Goal: Task Accomplishment & Management: Manage account settings

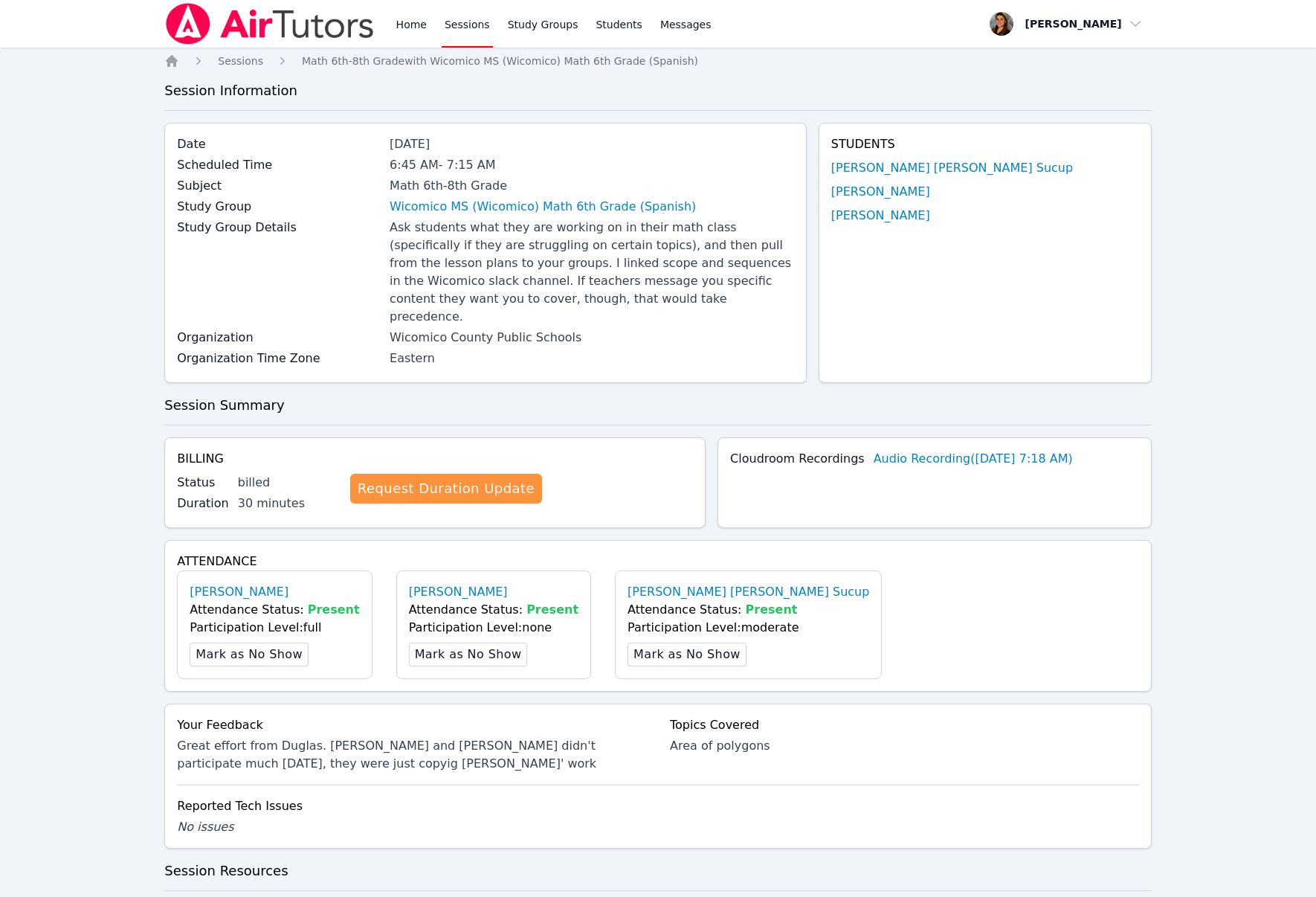
click at [476, 27] on link "Sessions" at bounding box center [467, 24] width 51 height 48
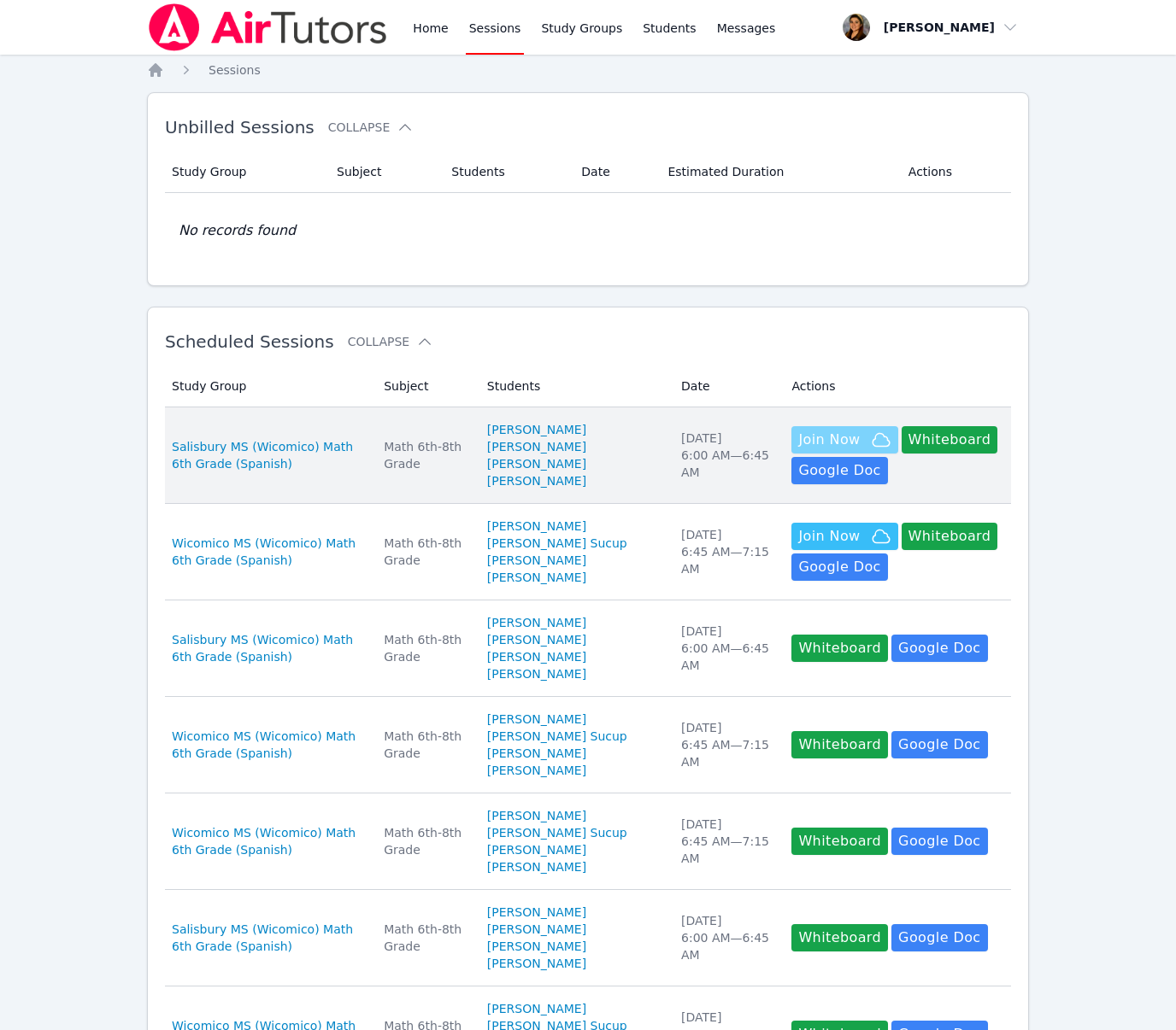
click at [842, 451] on span "Join Now" at bounding box center [845, 440] width 92 height 21
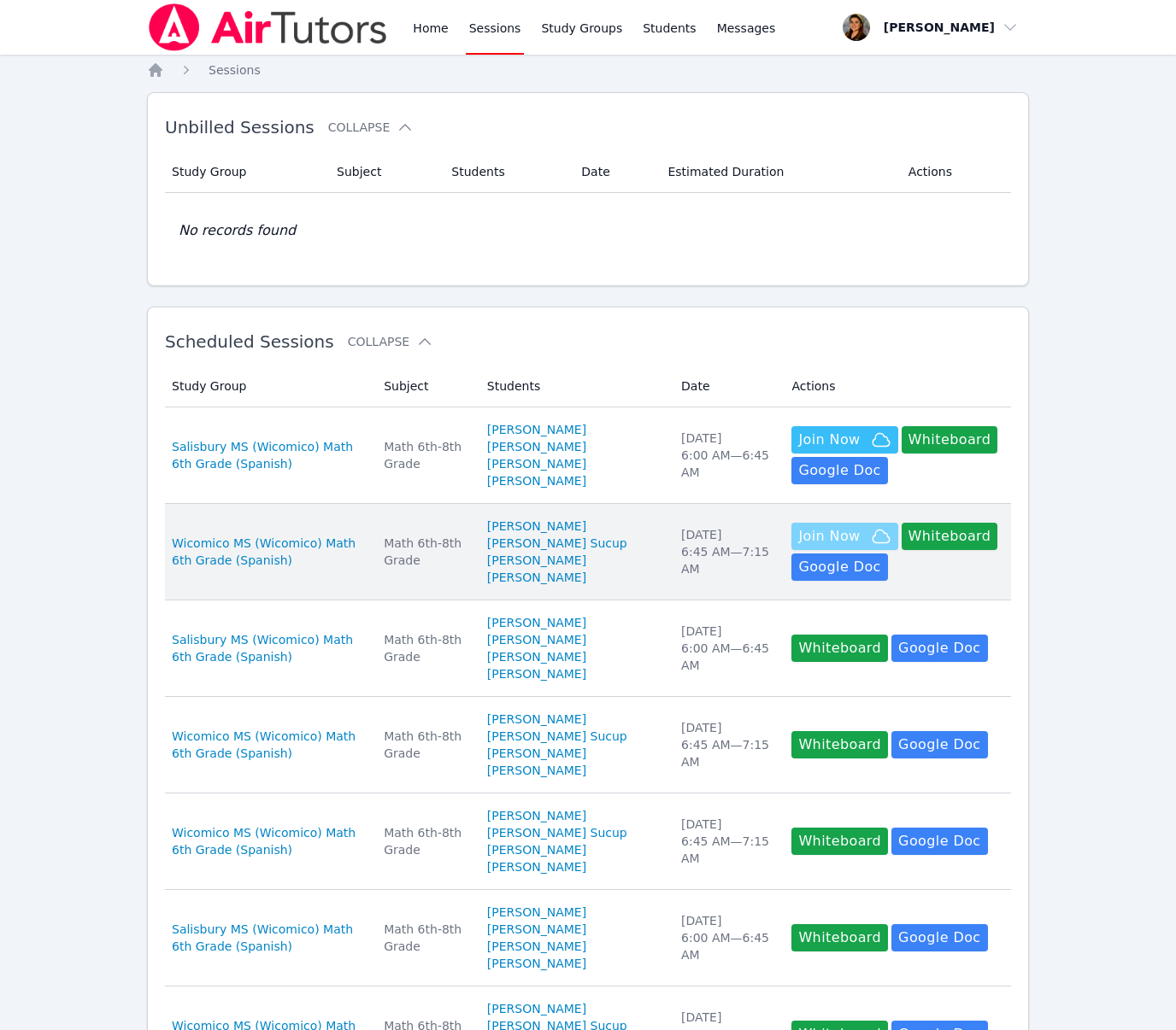
click at [837, 547] on span "Join Now" at bounding box center [829, 536] width 62 height 21
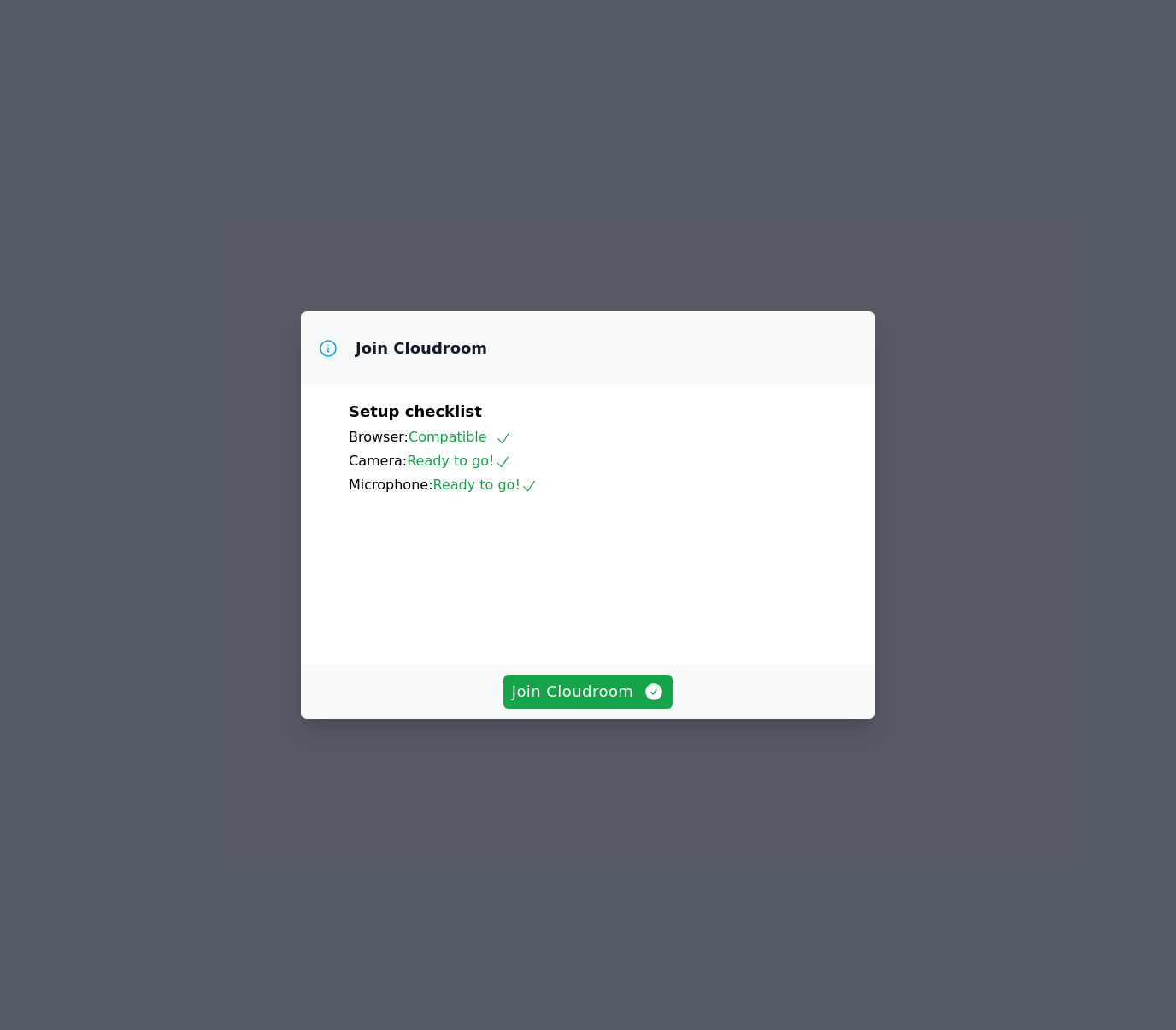
click at [605, 637] on video at bounding box center [477, 573] width 256 height 128
click at [606, 704] on span "Join Cloudroom" at bounding box center [588, 692] width 152 height 23
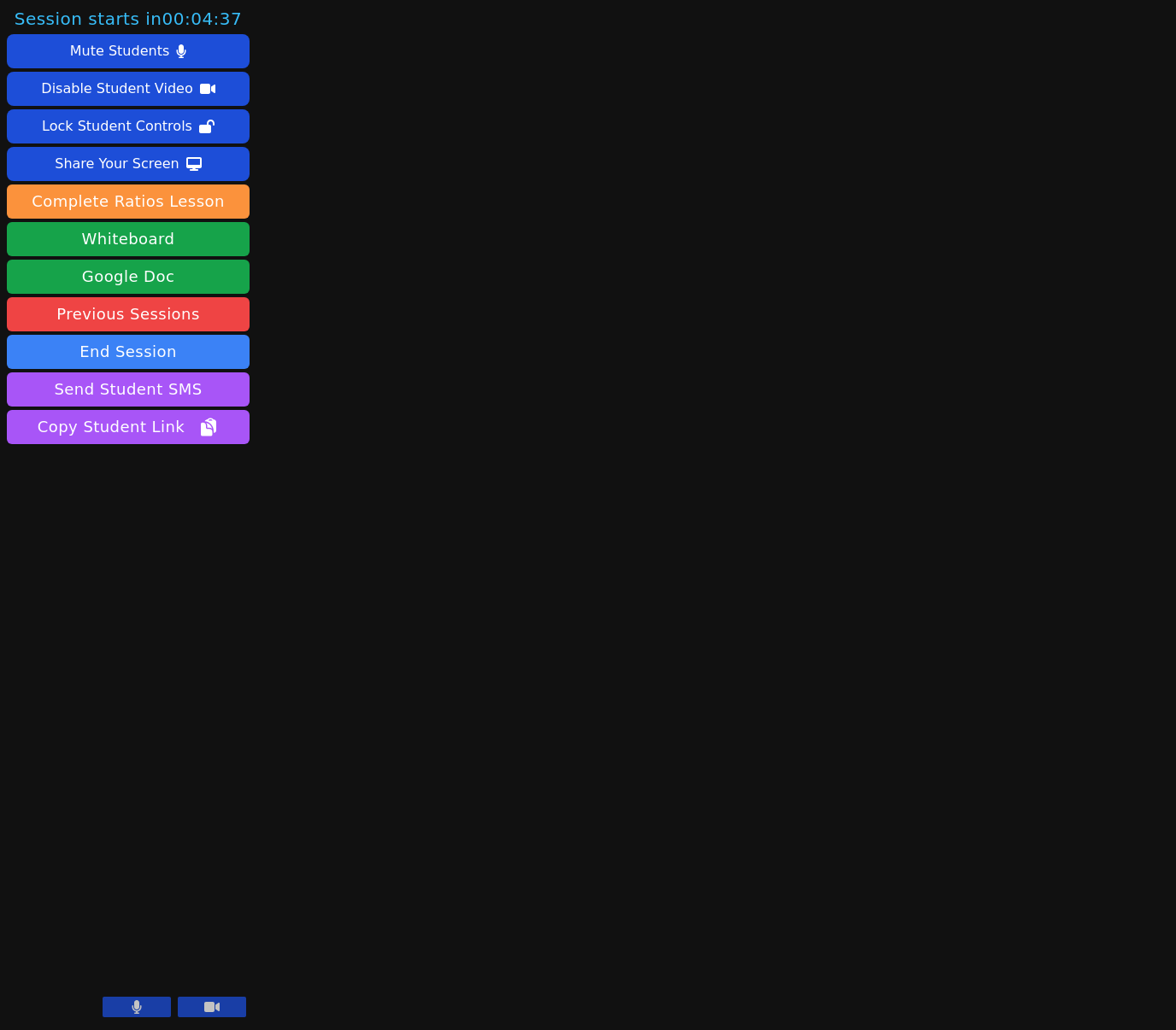
click at [204, 1009] on icon at bounding box center [212, 1008] width 16 height 10
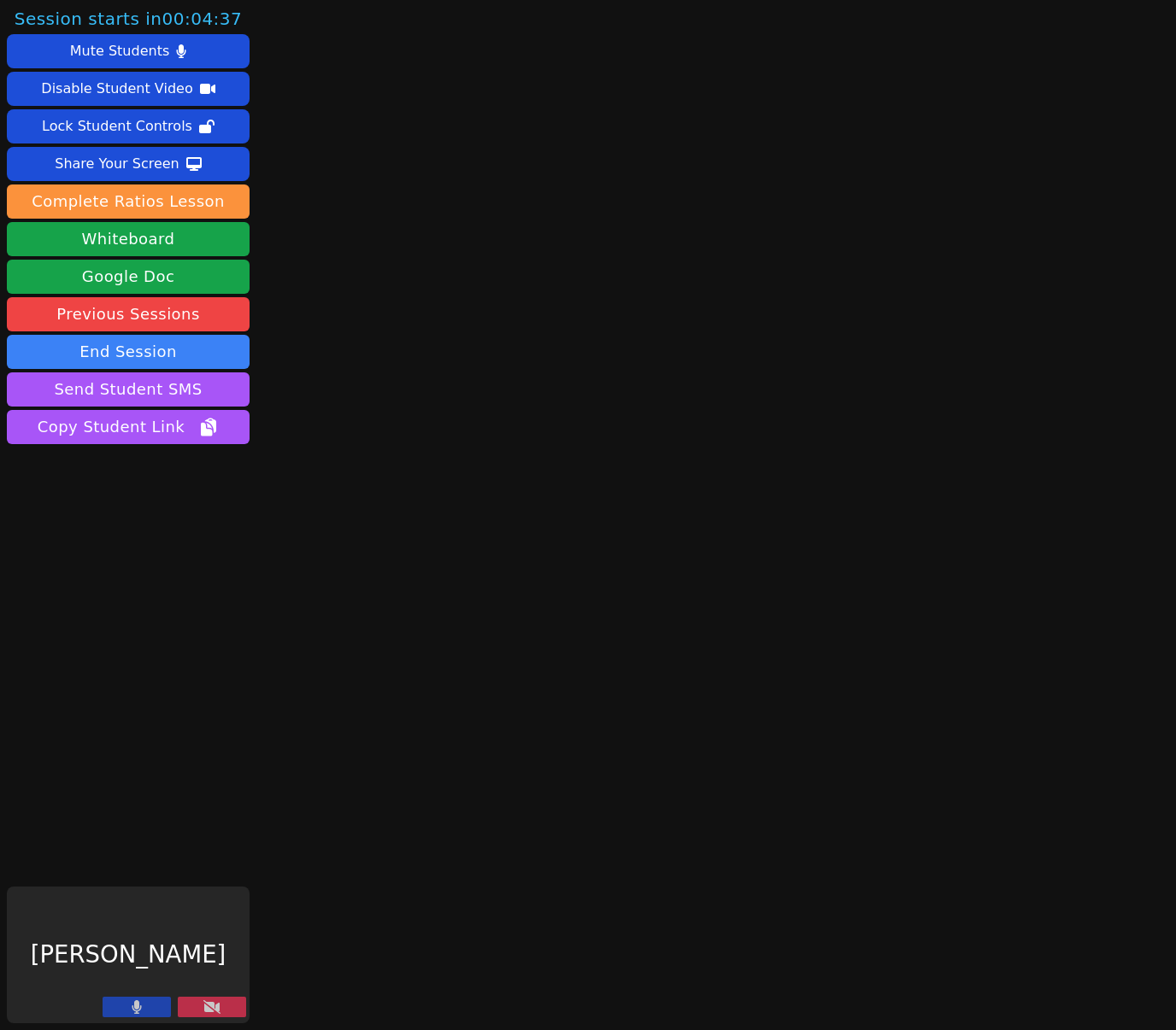
click at [128, 1009] on button at bounding box center [137, 1007] width 68 height 21
click at [151, 244] on button "Whiteboard" at bounding box center [128, 238] width 242 height 34
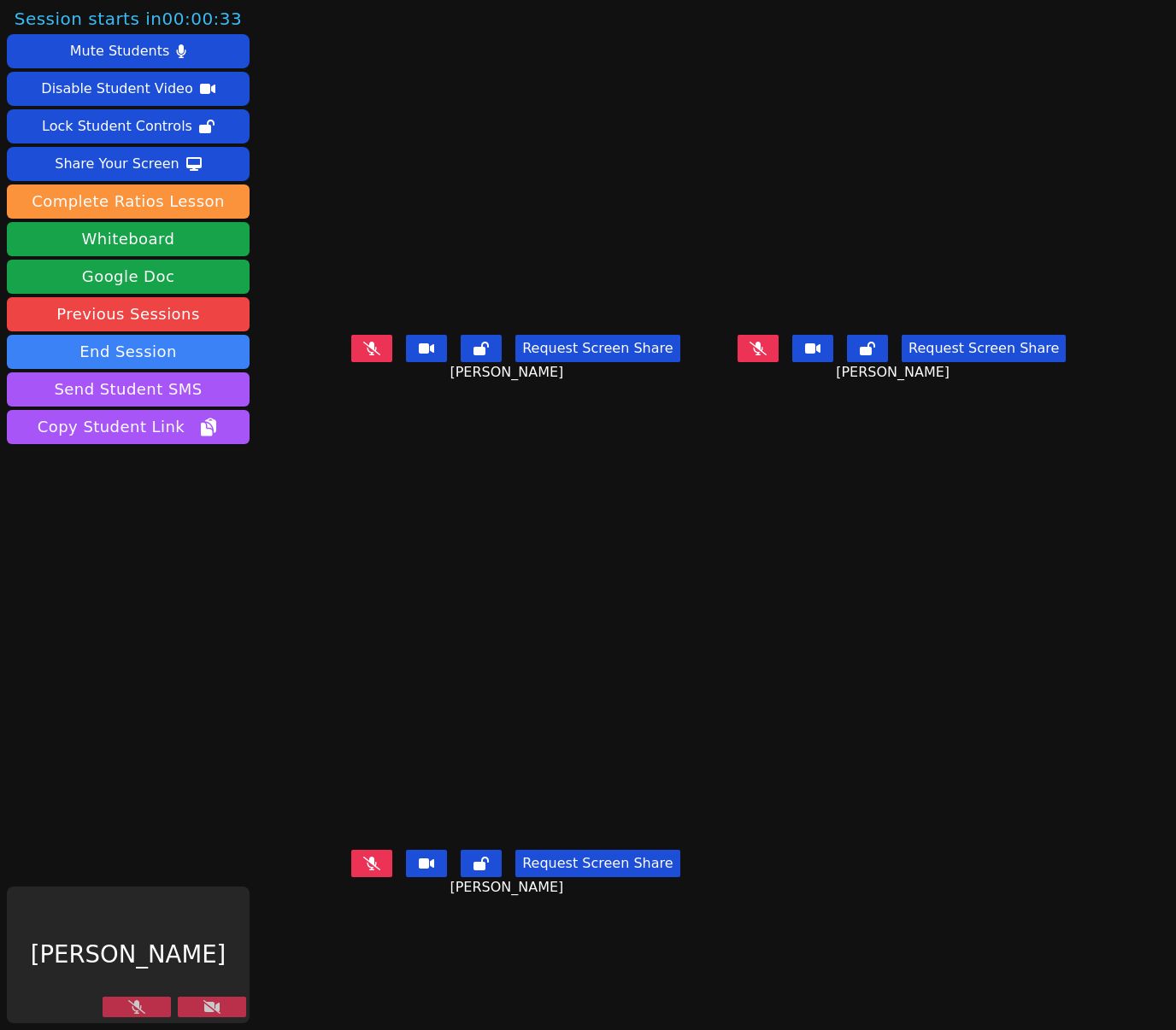
click at [203, 1006] on icon at bounding box center [211, 1008] width 17 height 14
click at [126, 1009] on button at bounding box center [137, 1007] width 68 height 21
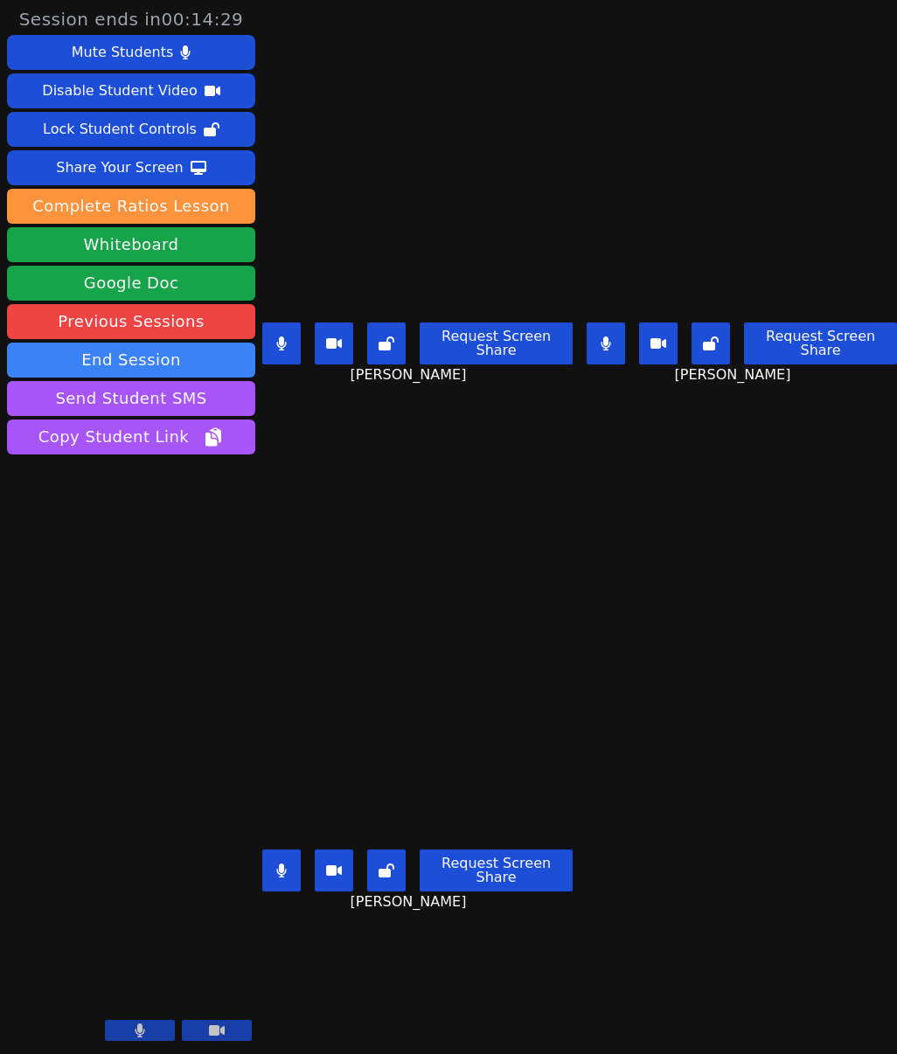
click at [606, 344] on icon at bounding box center [606, 344] width 10 height 14
click at [286, 880] on button at bounding box center [281, 871] width 38 height 42
drag, startPoint x: 280, startPoint y: 857, endPoint x: 303, endPoint y: 861, distance: 24.0
click at [281, 857] on button at bounding box center [281, 871] width 38 height 42
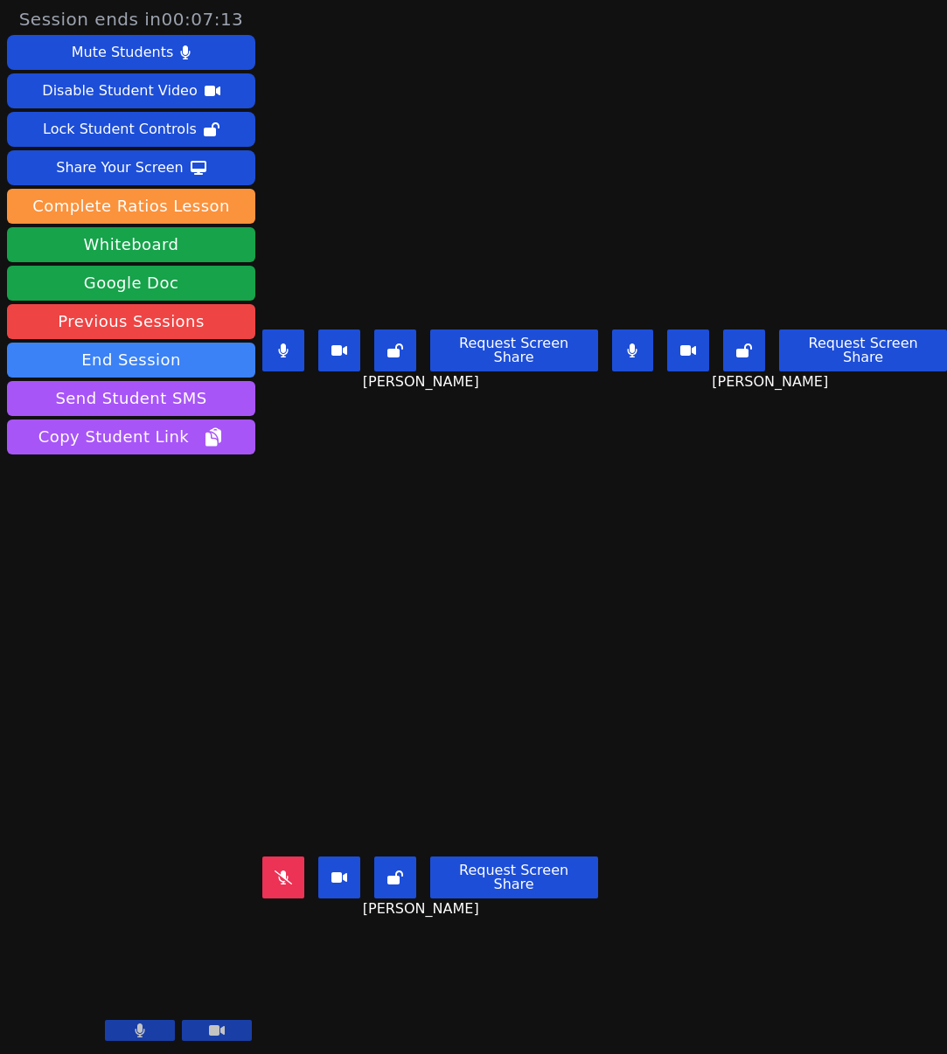
click at [289, 875] on icon at bounding box center [283, 878] width 17 height 14
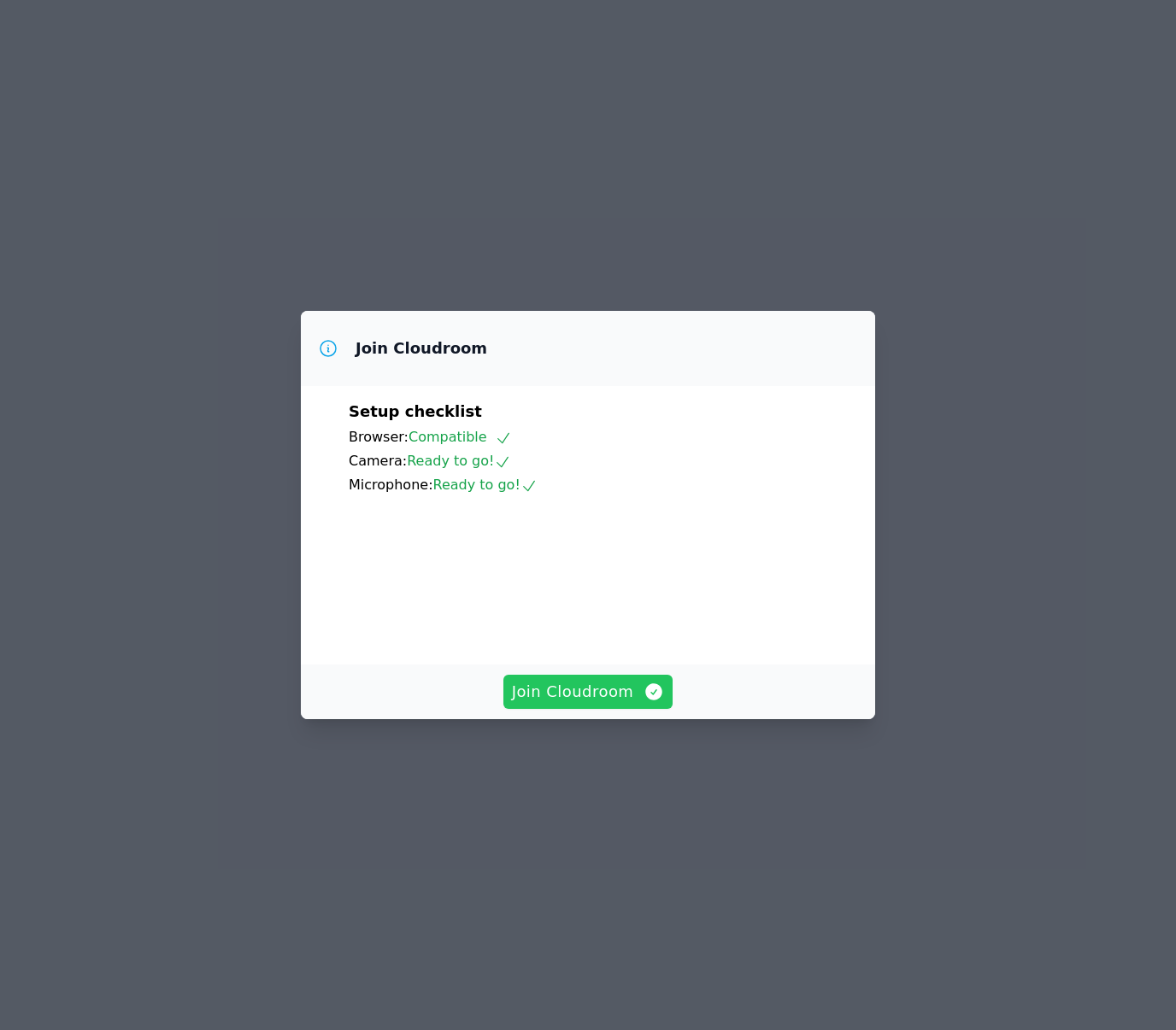
click at [628, 704] on span "Join Cloudroom" at bounding box center [588, 692] width 152 height 23
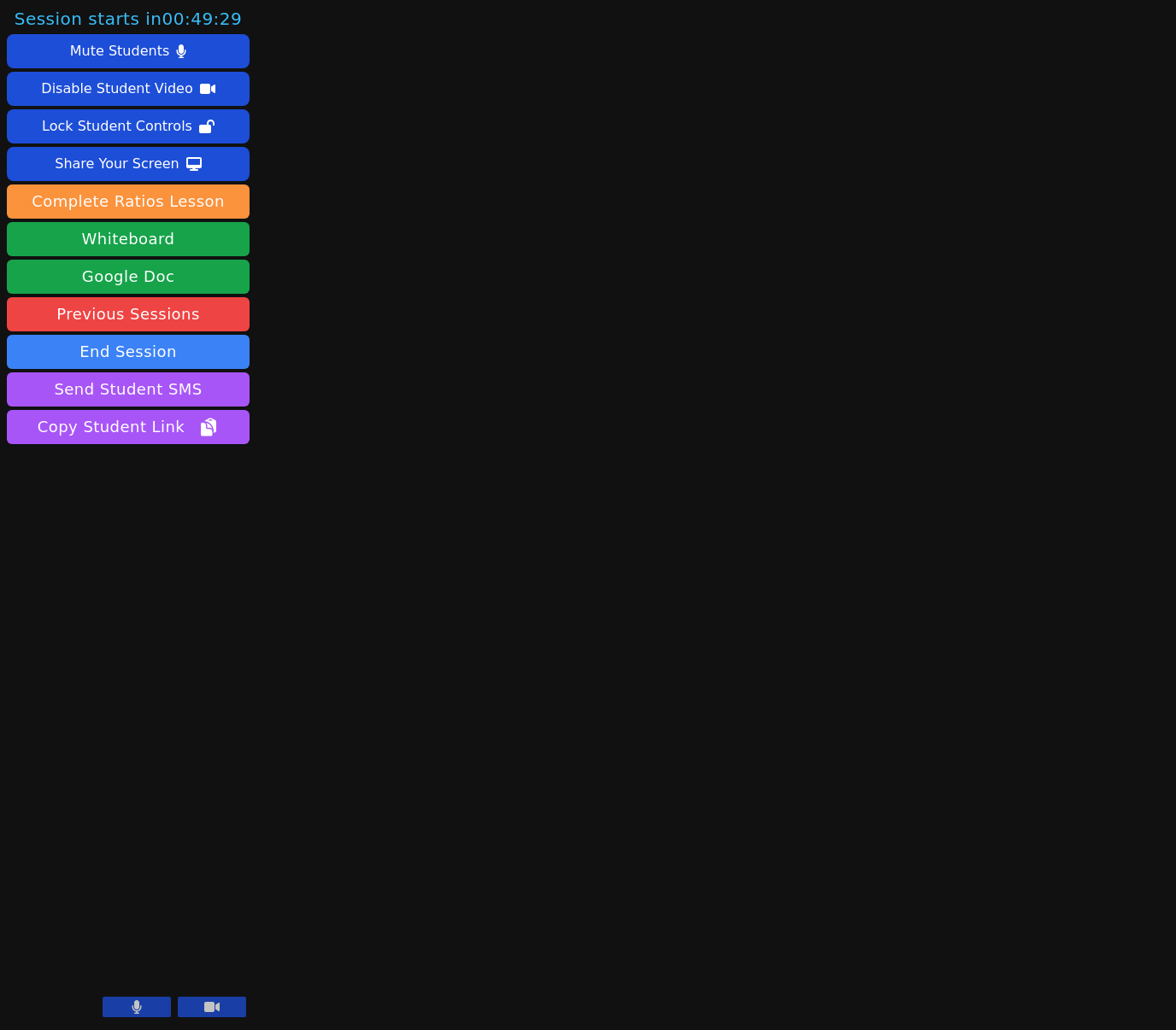
drag, startPoint x: 219, startPoint y: 1006, endPoint x: 173, endPoint y: 1009, distance: 46.1
click at [214, 1008] on icon at bounding box center [212, 1008] width 16 height 14
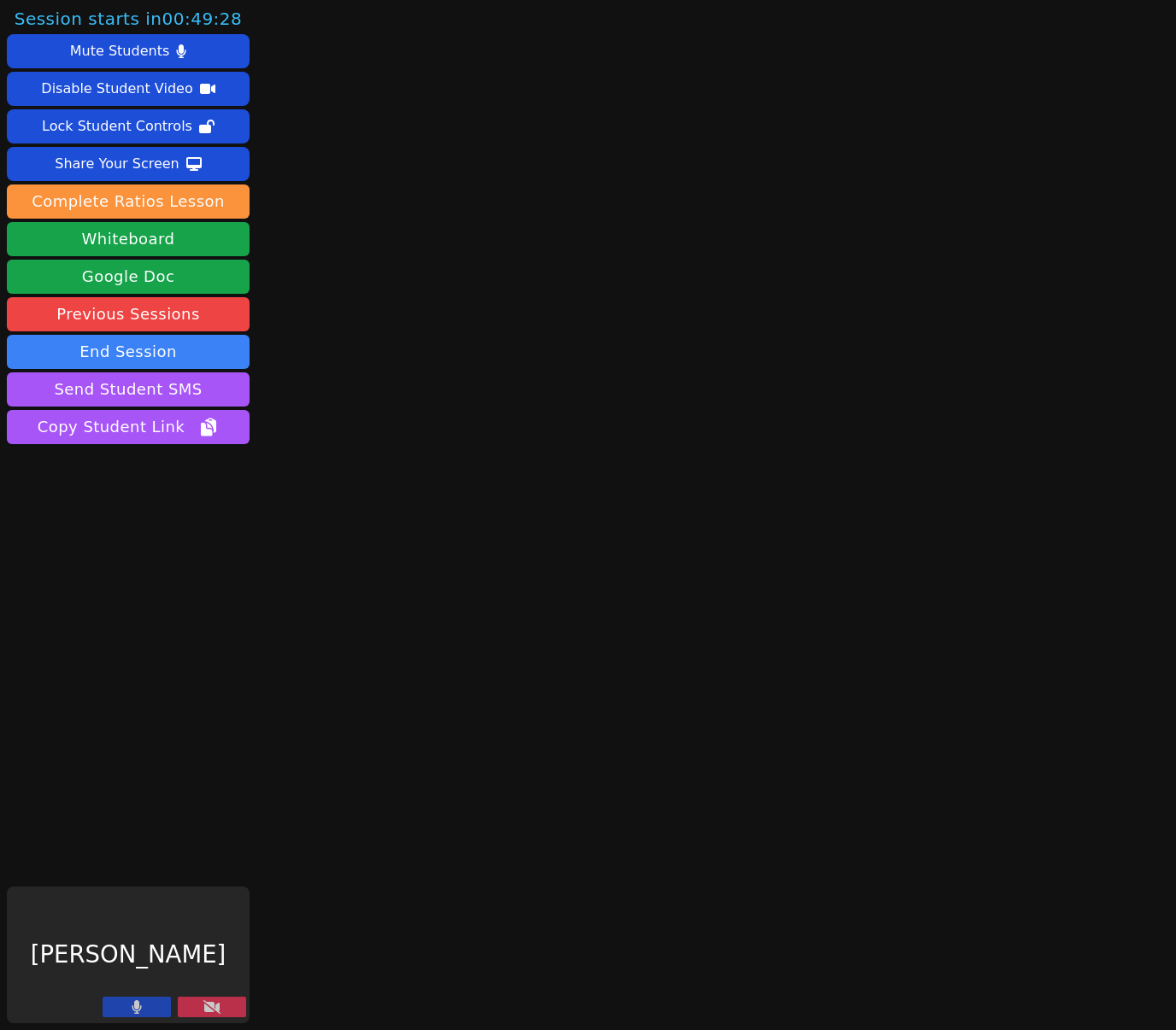
click at [146, 1008] on button at bounding box center [137, 1007] width 68 height 21
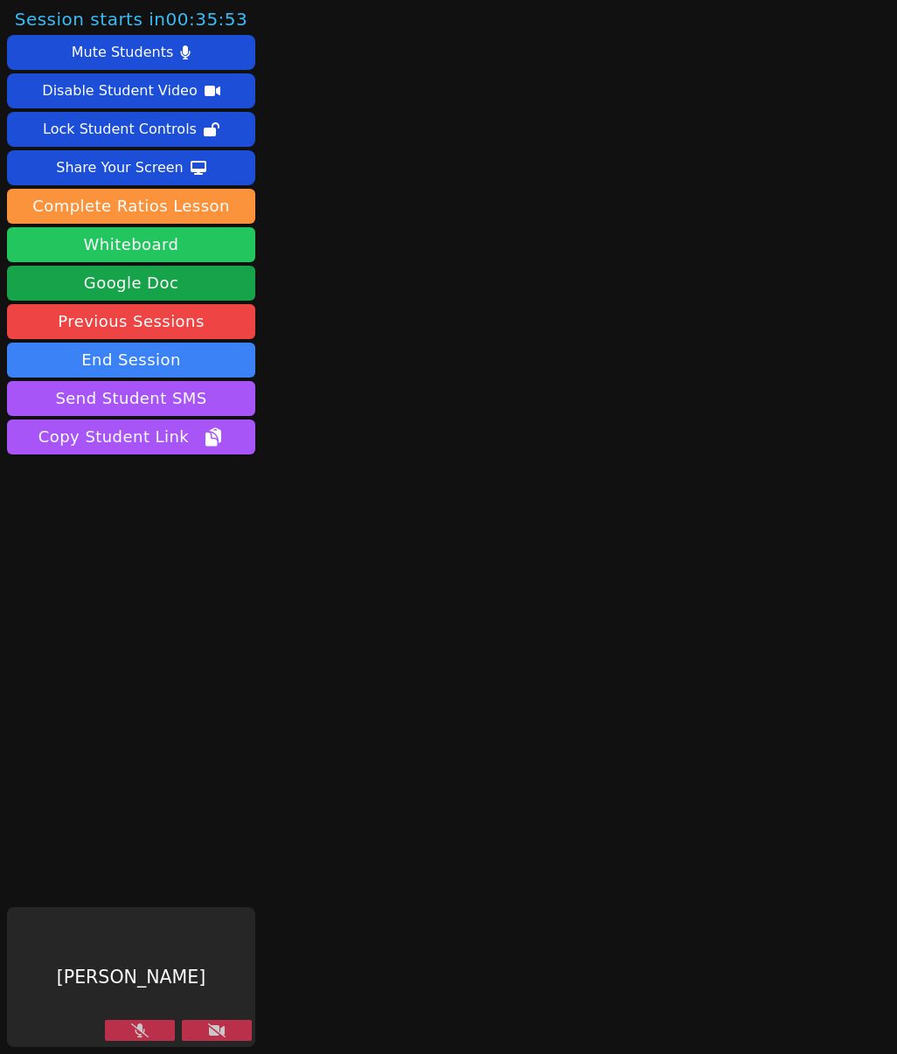
click at [186, 238] on button "Whiteboard" at bounding box center [131, 244] width 248 height 35
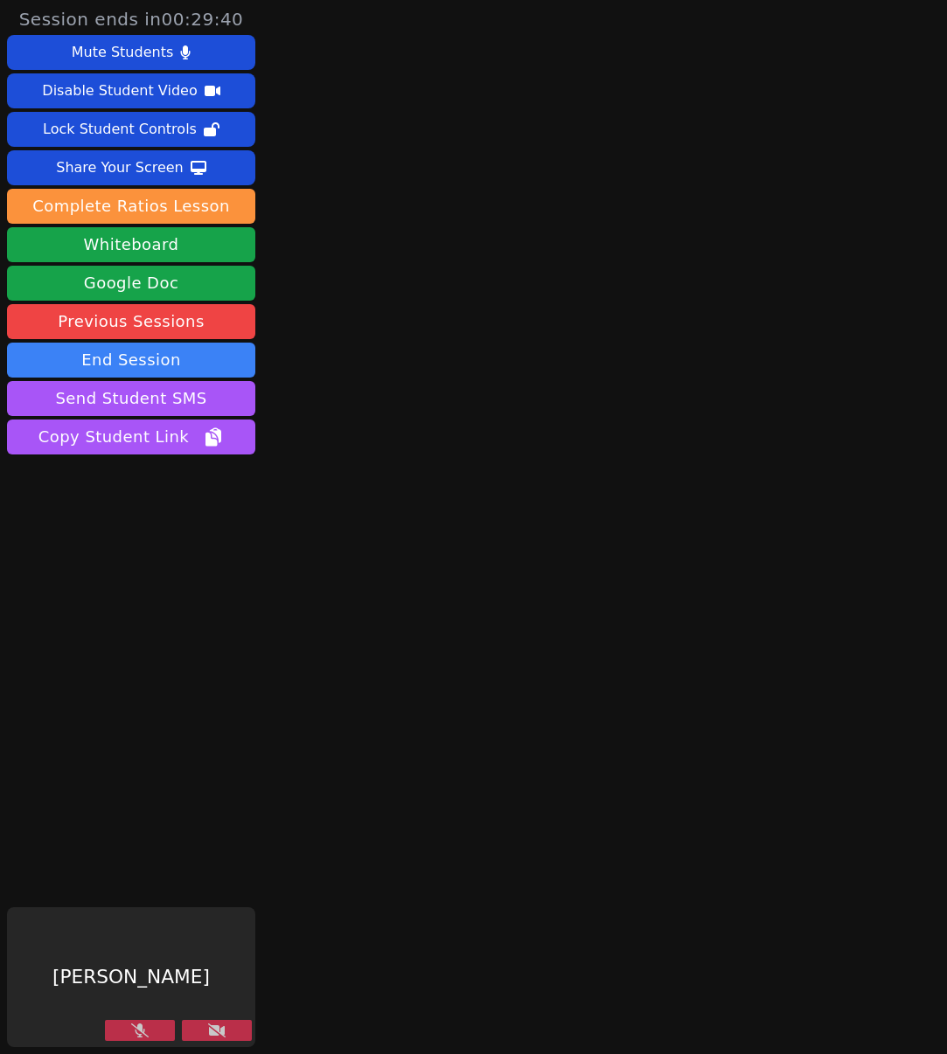
click at [212, 1035] on icon at bounding box center [216, 1031] width 17 height 14
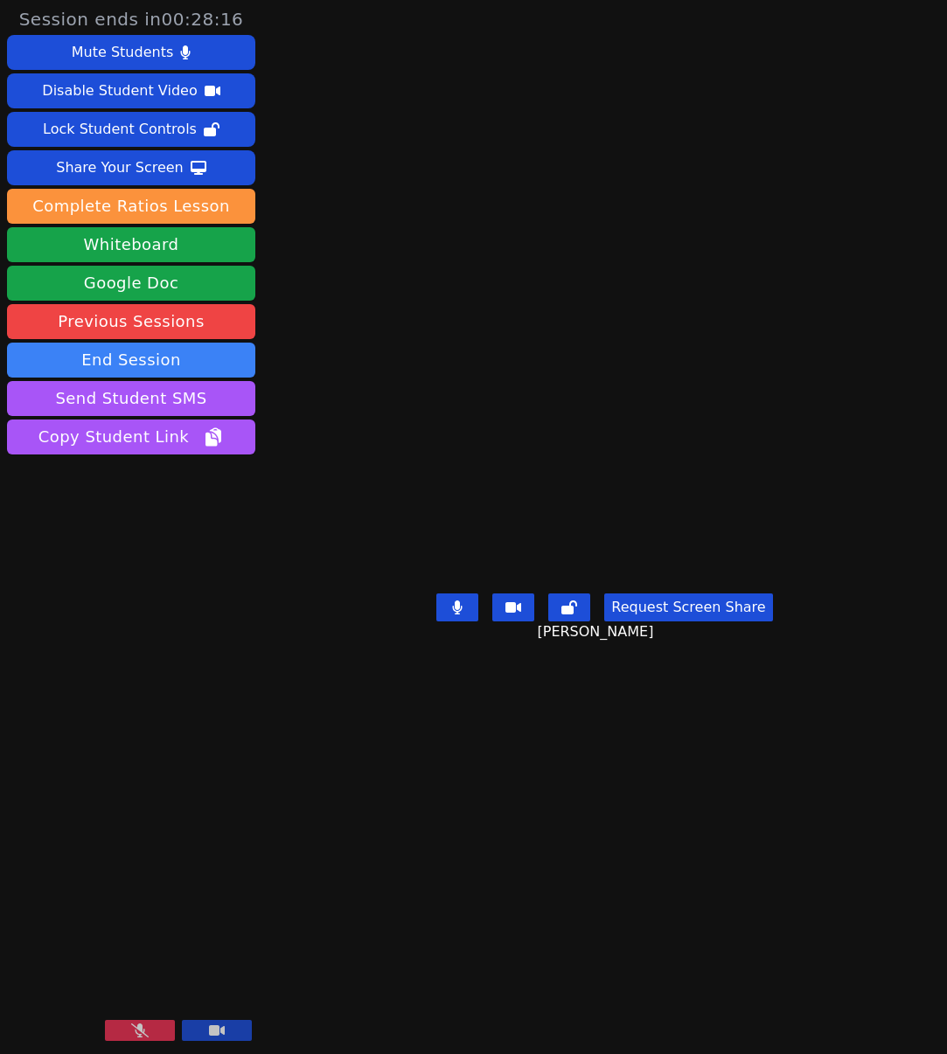
click at [152, 1019] on video at bounding box center [131, 977] width 248 height 140
click at [137, 1033] on icon at bounding box center [139, 1031] width 17 height 14
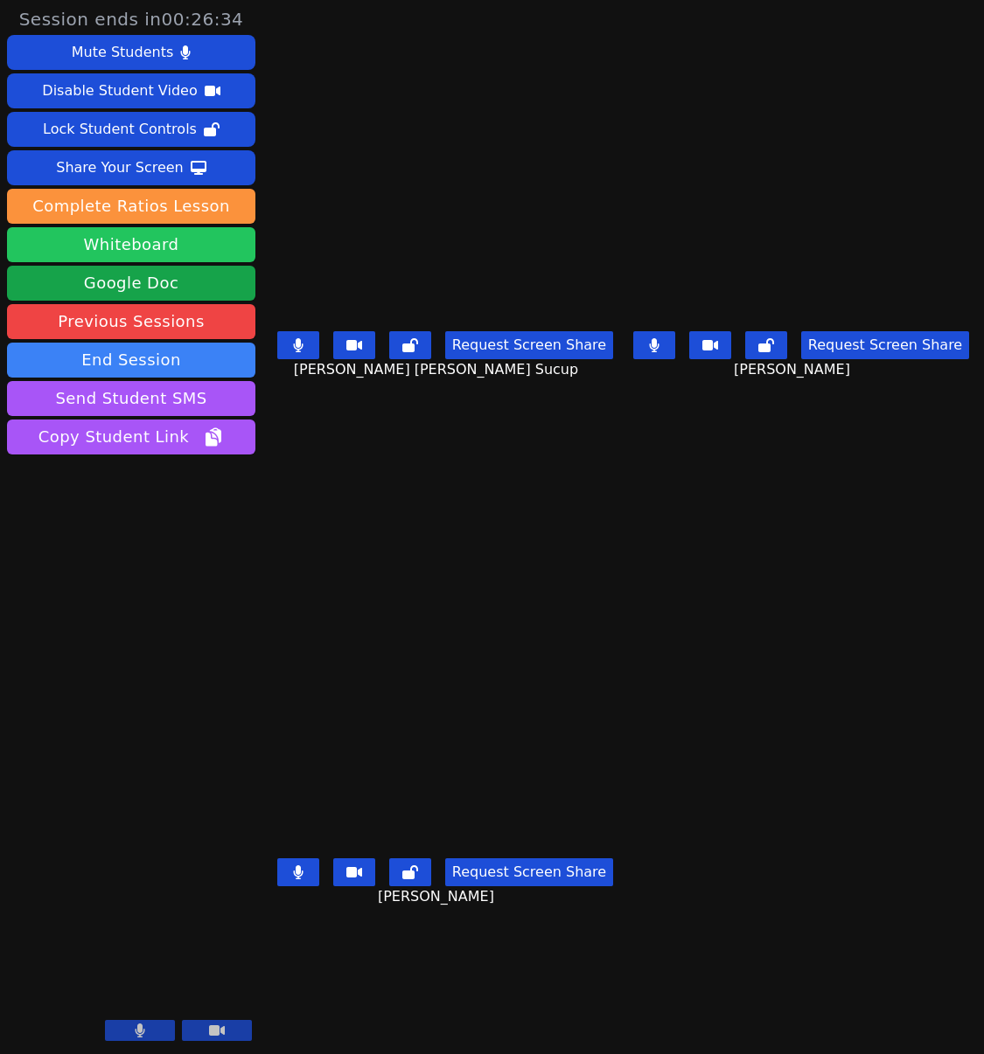
click at [149, 245] on button "Whiteboard" at bounding box center [131, 244] width 248 height 35
click at [658, 348] on icon at bounding box center [654, 345] width 10 height 14
click at [293, 357] on button at bounding box center [298, 345] width 42 height 28
click at [302, 351] on icon at bounding box center [297, 345] width 17 height 14
click at [296, 352] on icon at bounding box center [298, 345] width 10 height 14
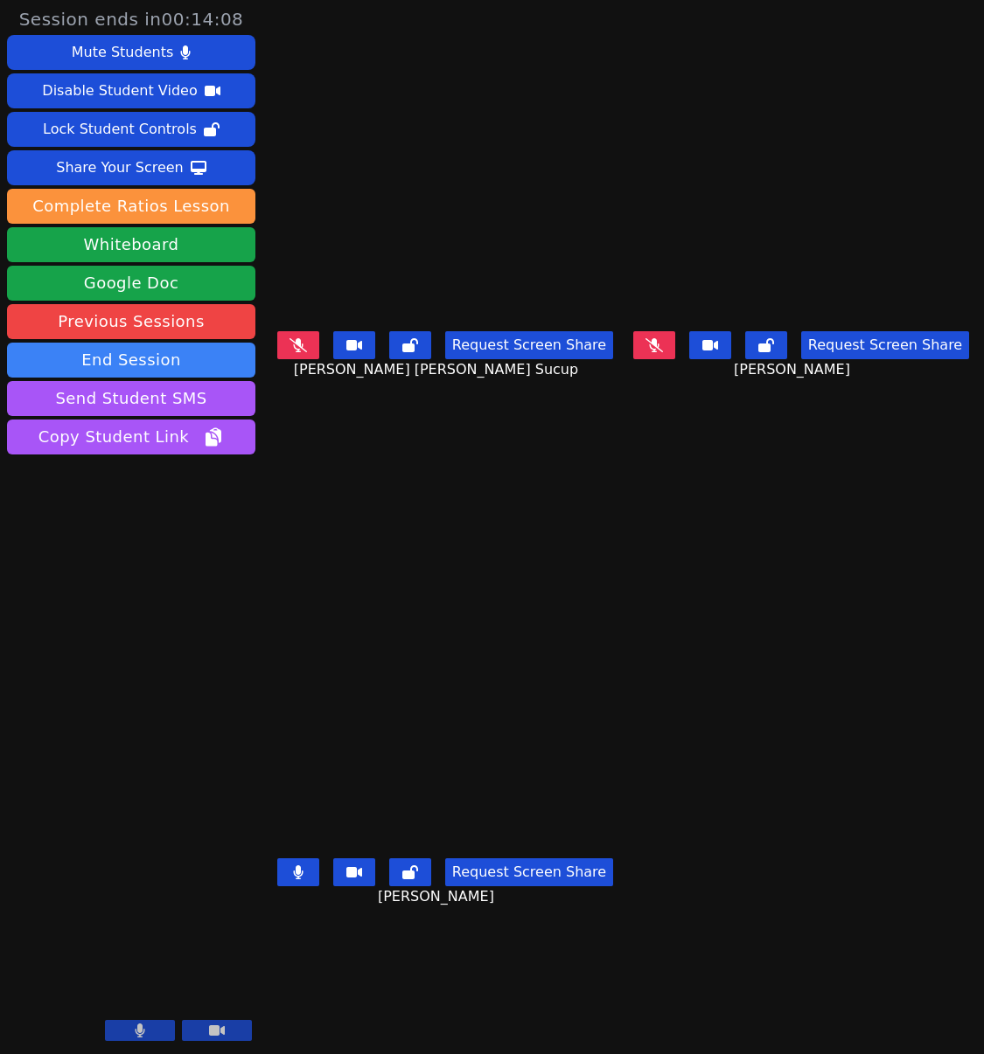
click at [663, 351] on icon at bounding box center [653, 345] width 17 height 14
click at [293, 352] on icon at bounding box center [297, 345] width 17 height 14
click at [308, 351] on button at bounding box center [298, 345] width 42 height 28
click at [659, 351] on icon at bounding box center [654, 345] width 10 height 14
click at [305, 352] on icon at bounding box center [297, 345] width 17 height 14
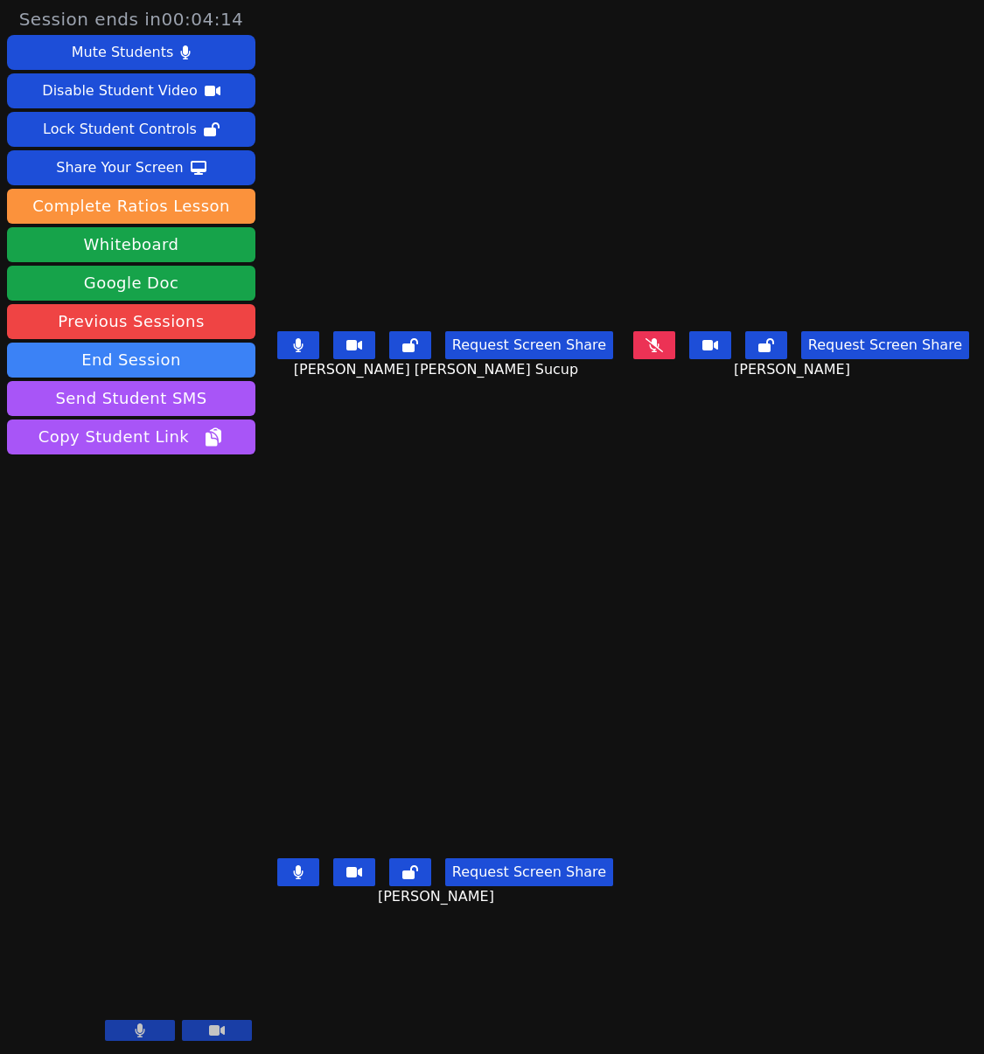
click at [302, 880] on icon at bounding box center [298, 873] width 10 height 14
click at [301, 872] on icon at bounding box center [297, 873] width 17 height 14
click at [298, 351] on icon at bounding box center [298, 345] width 10 height 14
click at [301, 349] on icon at bounding box center [297, 345] width 17 height 14
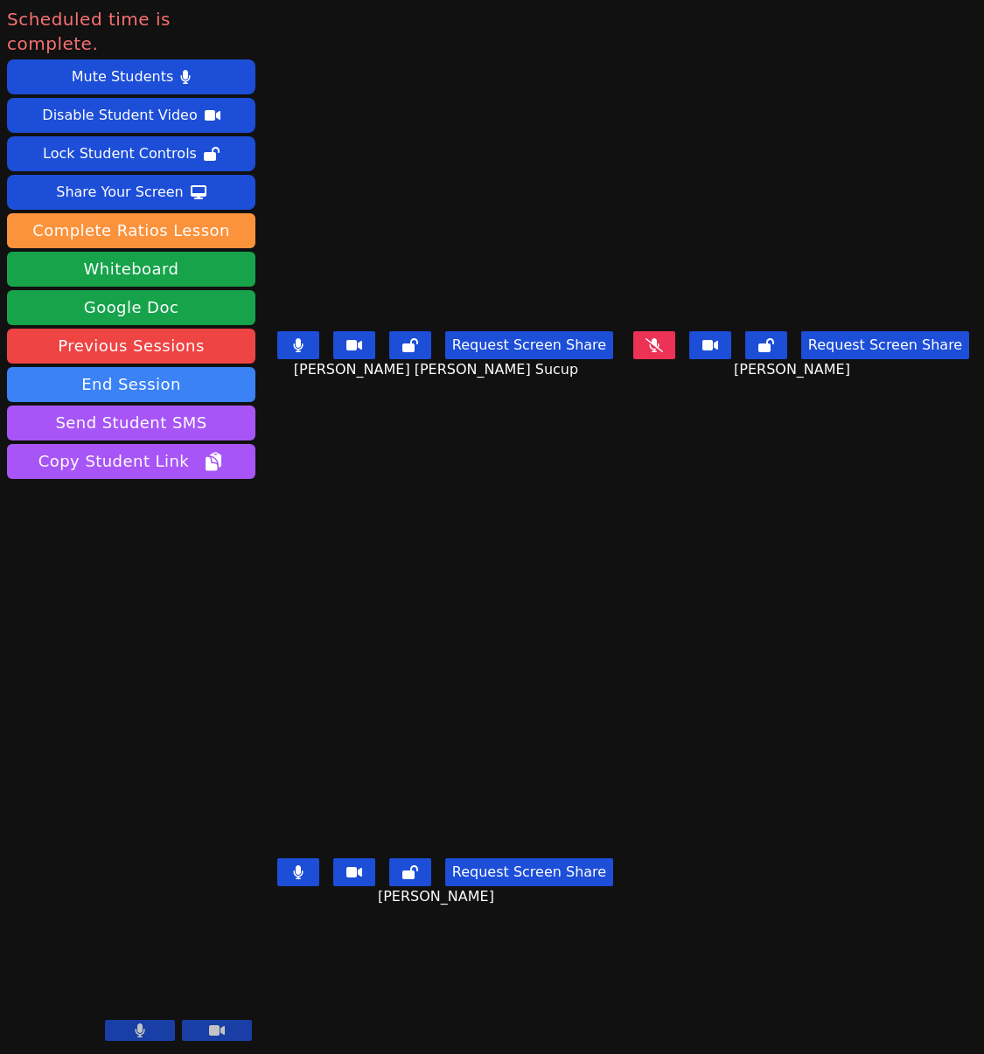
click at [675, 352] on button at bounding box center [654, 345] width 42 height 28
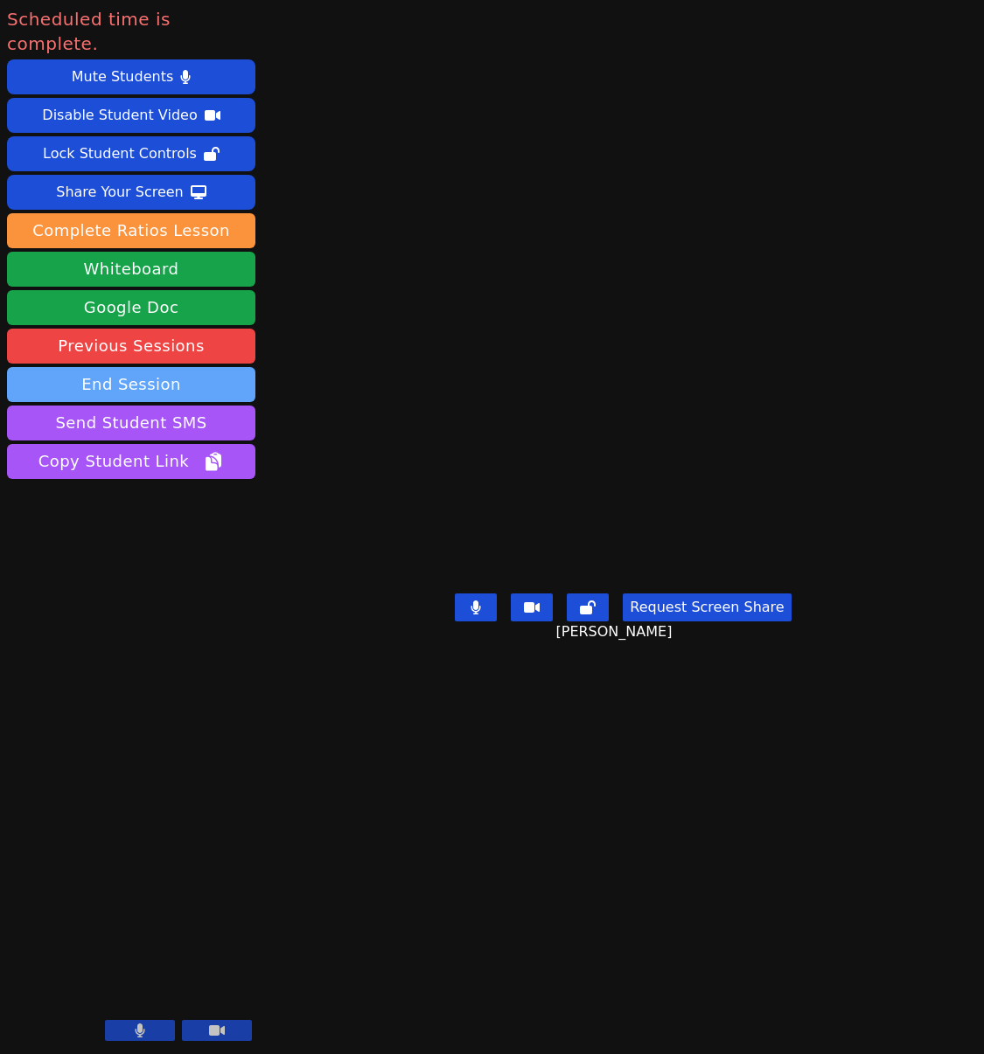
click at [121, 367] on button "End Session" at bounding box center [131, 384] width 248 height 35
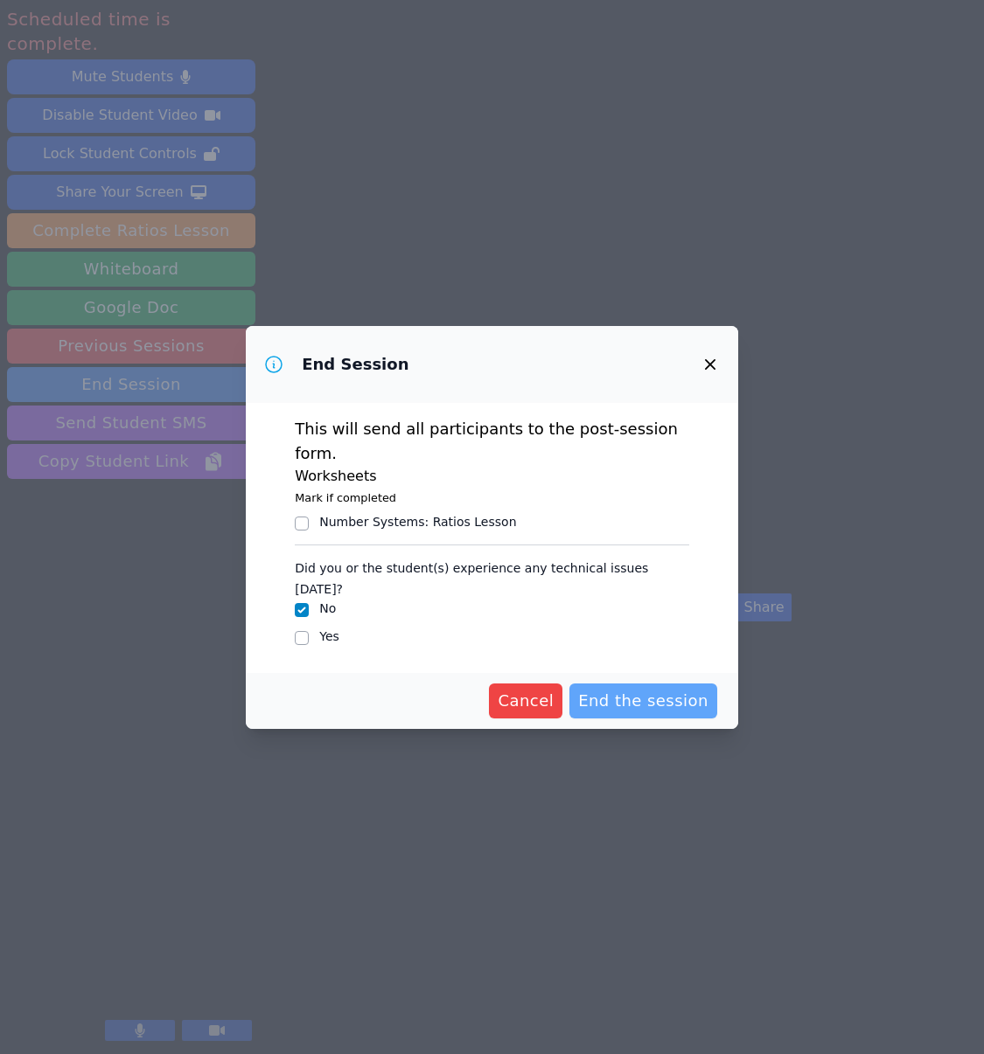
click at [643, 689] on span "End the session" at bounding box center [643, 701] width 130 height 24
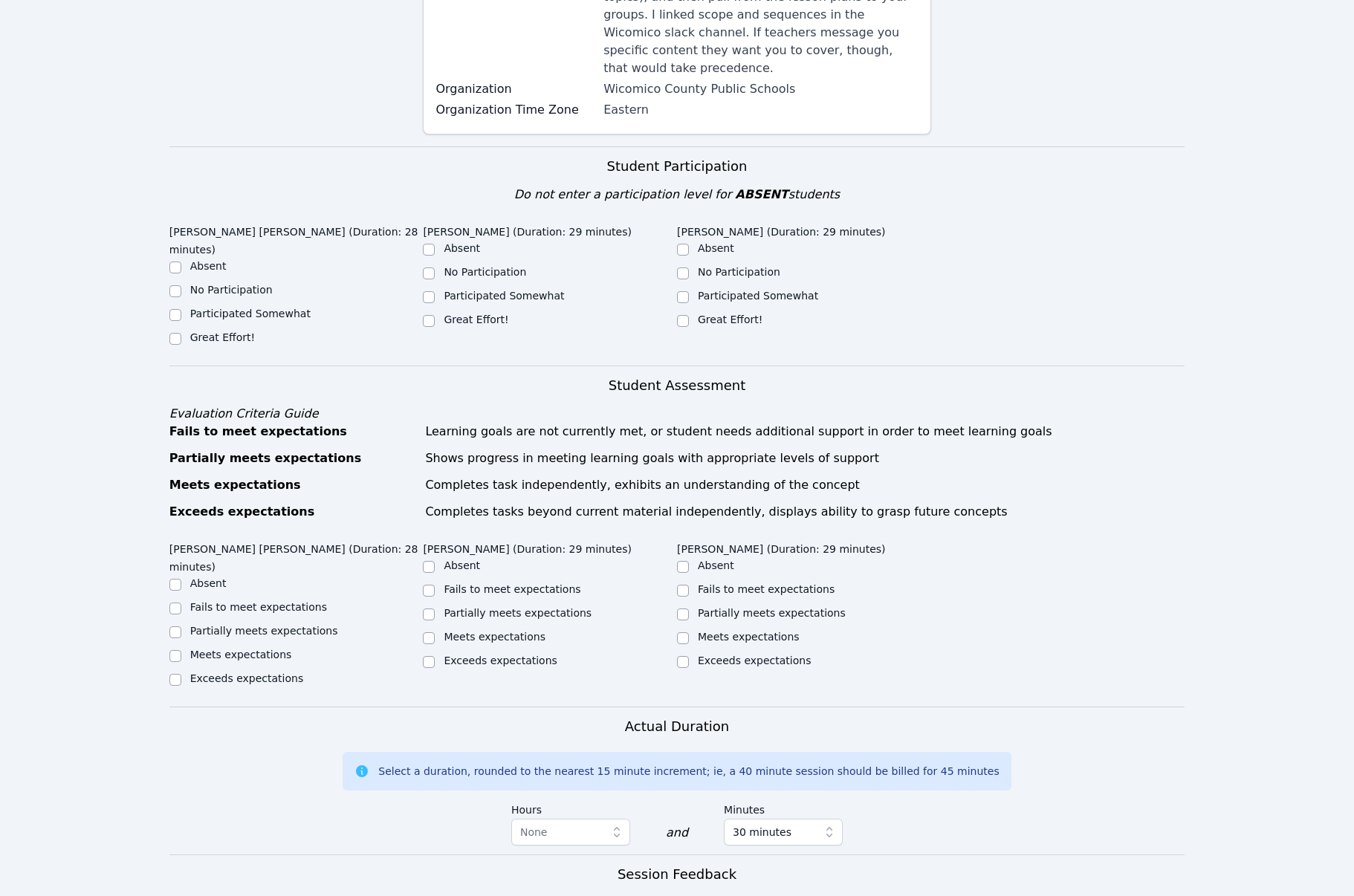
scroll to position [298, 0]
click at [250, 626] on label "Partially meets expectations" at bounding box center [264, 632] width 148 height 12
click at [181, 627] on input "Partially meets expectations" at bounding box center [175, 633] width 12 height 12
checkbox input "true"
click at [501, 581] on label "Fails to meet expectations" at bounding box center [512, 587] width 137 height 12
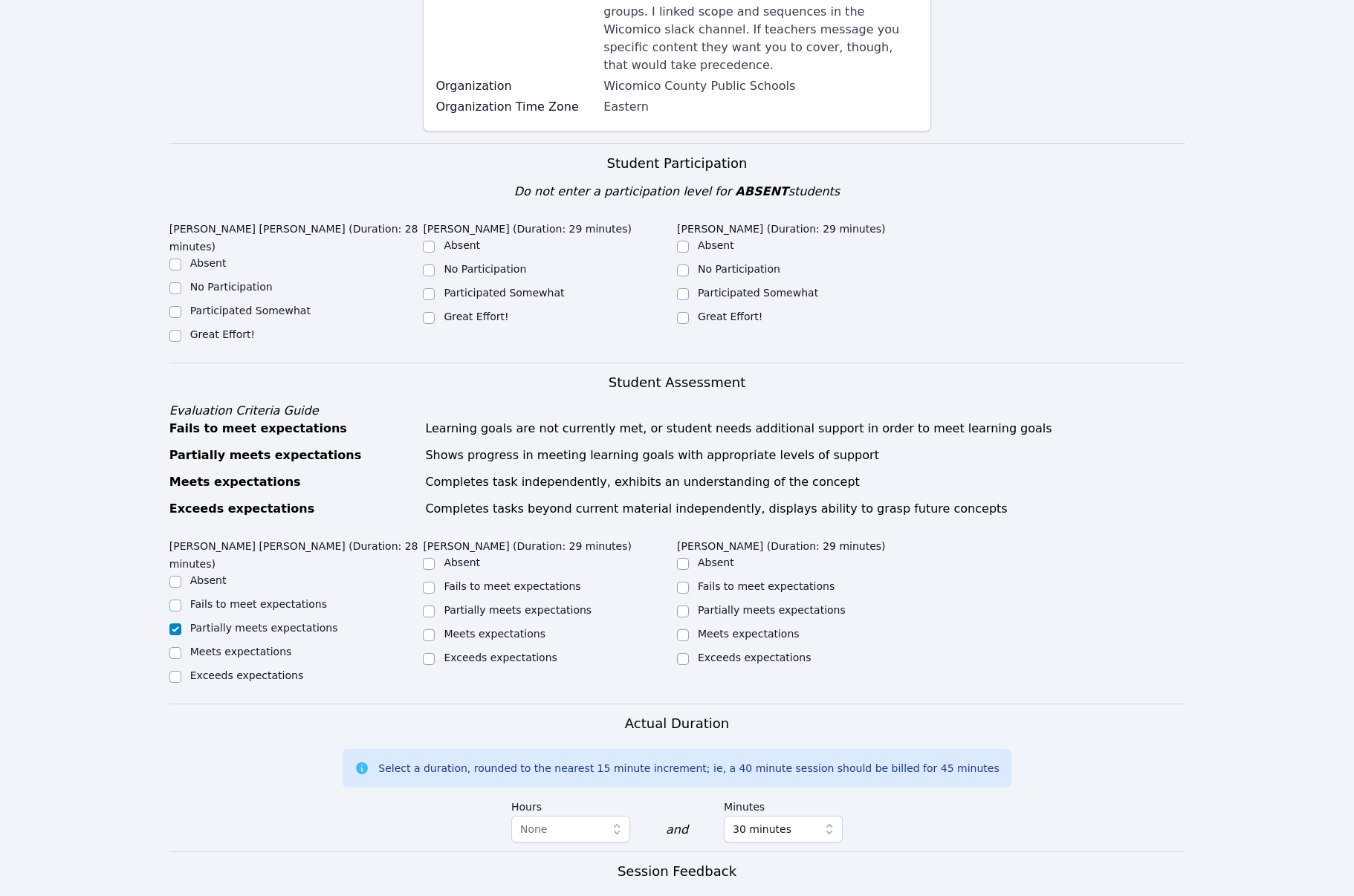
click at [434, 582] on input "Fails to meet expectations" at bounding box center [428, 588] width 12 height 12
checkbox input "true"
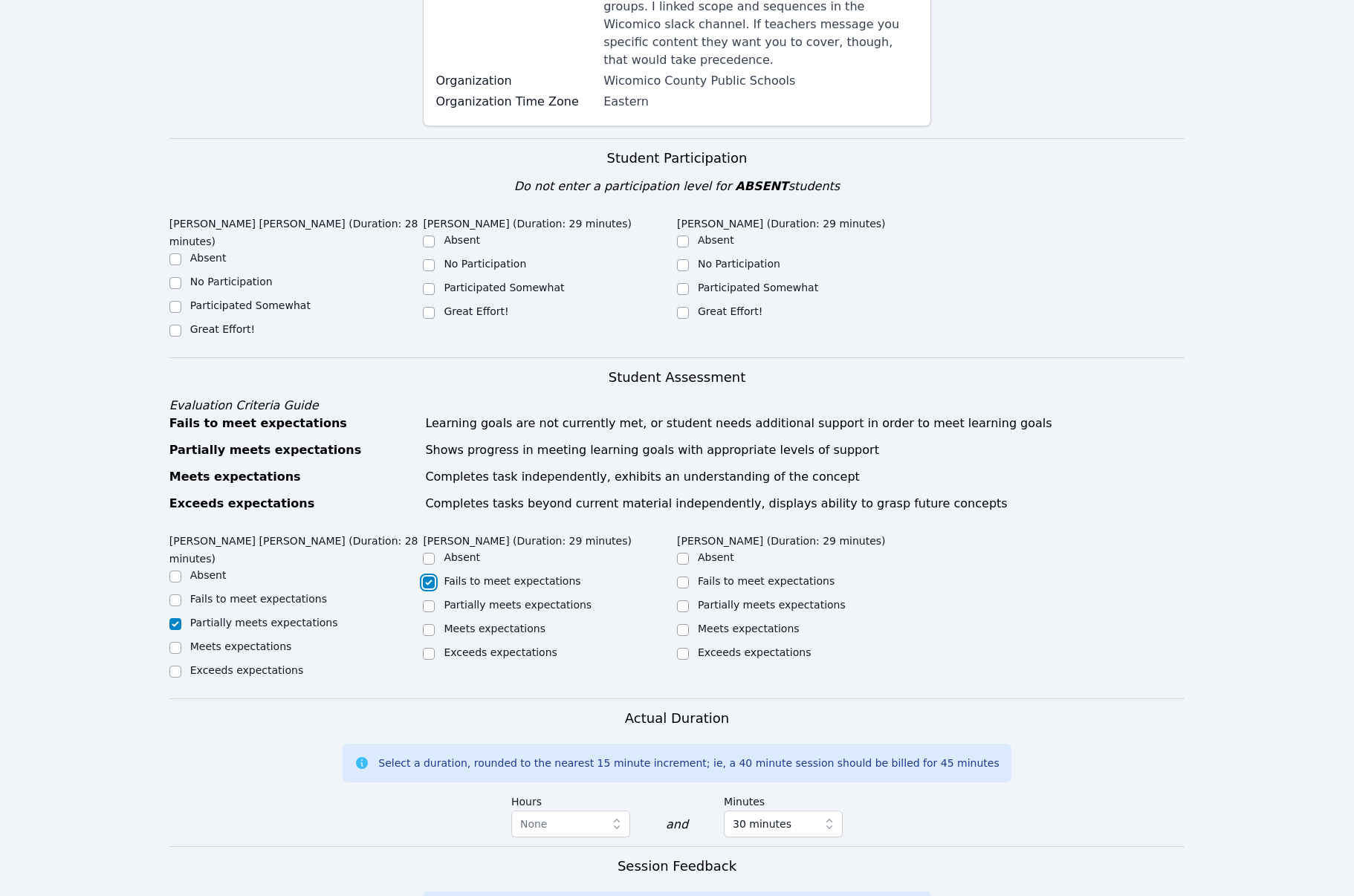
scroll to position [309, 0]
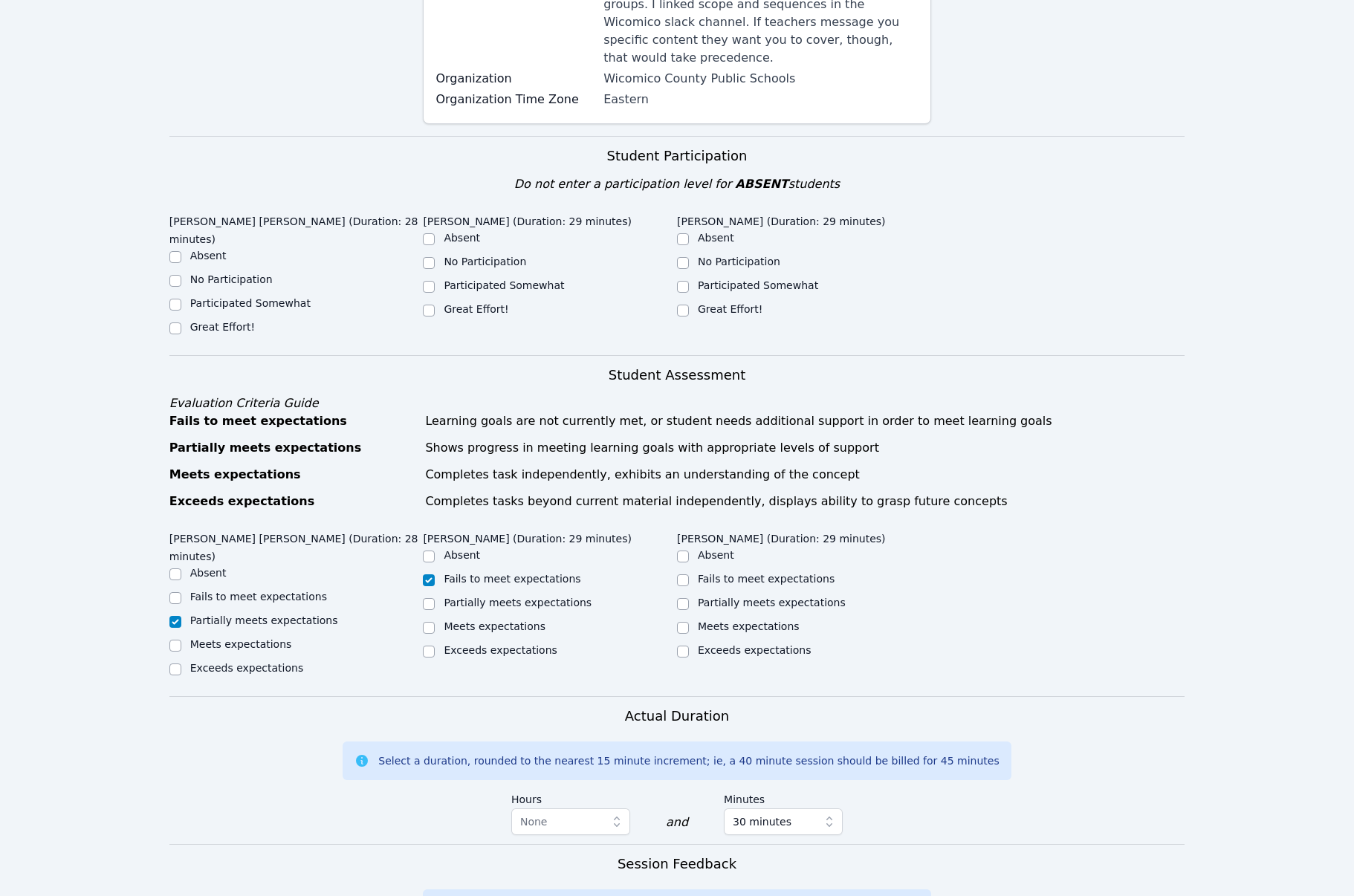
click at [792, 597] on label "Partially meets expectations" at bounding box center [772, 603] width 148 height 12
click at [688, 598] on input "Partially meets expectations" at bounding box center [683, 604] width 12 height 12
checkbox input "true"
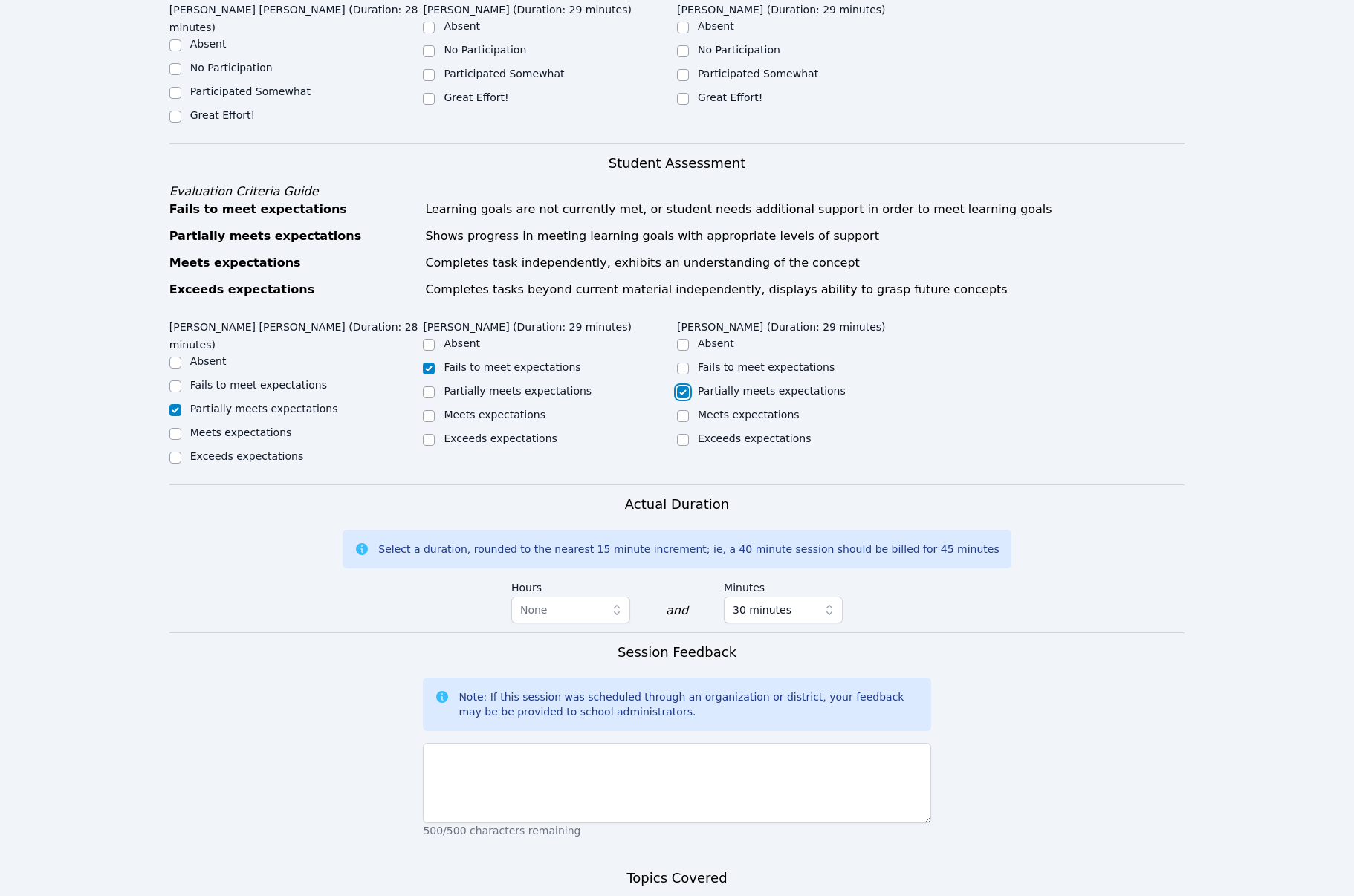
scroll to position [693, 0]
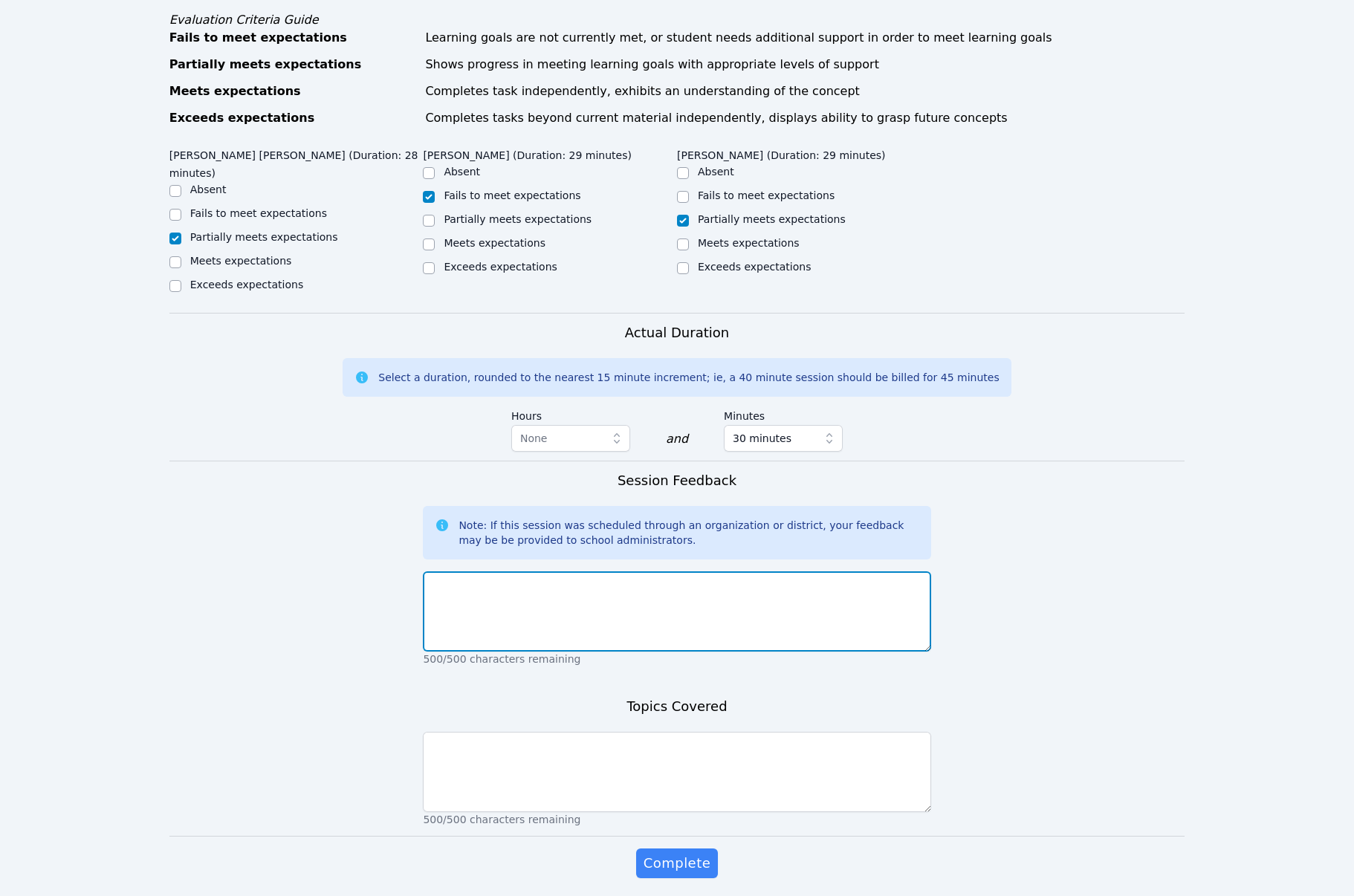
click at [653, 571] on textarea at bounding box center [676, 611] width 507 height 80
type textarea "Great effort from Duglas, Milaydi did better today, she tried a little harder. …"
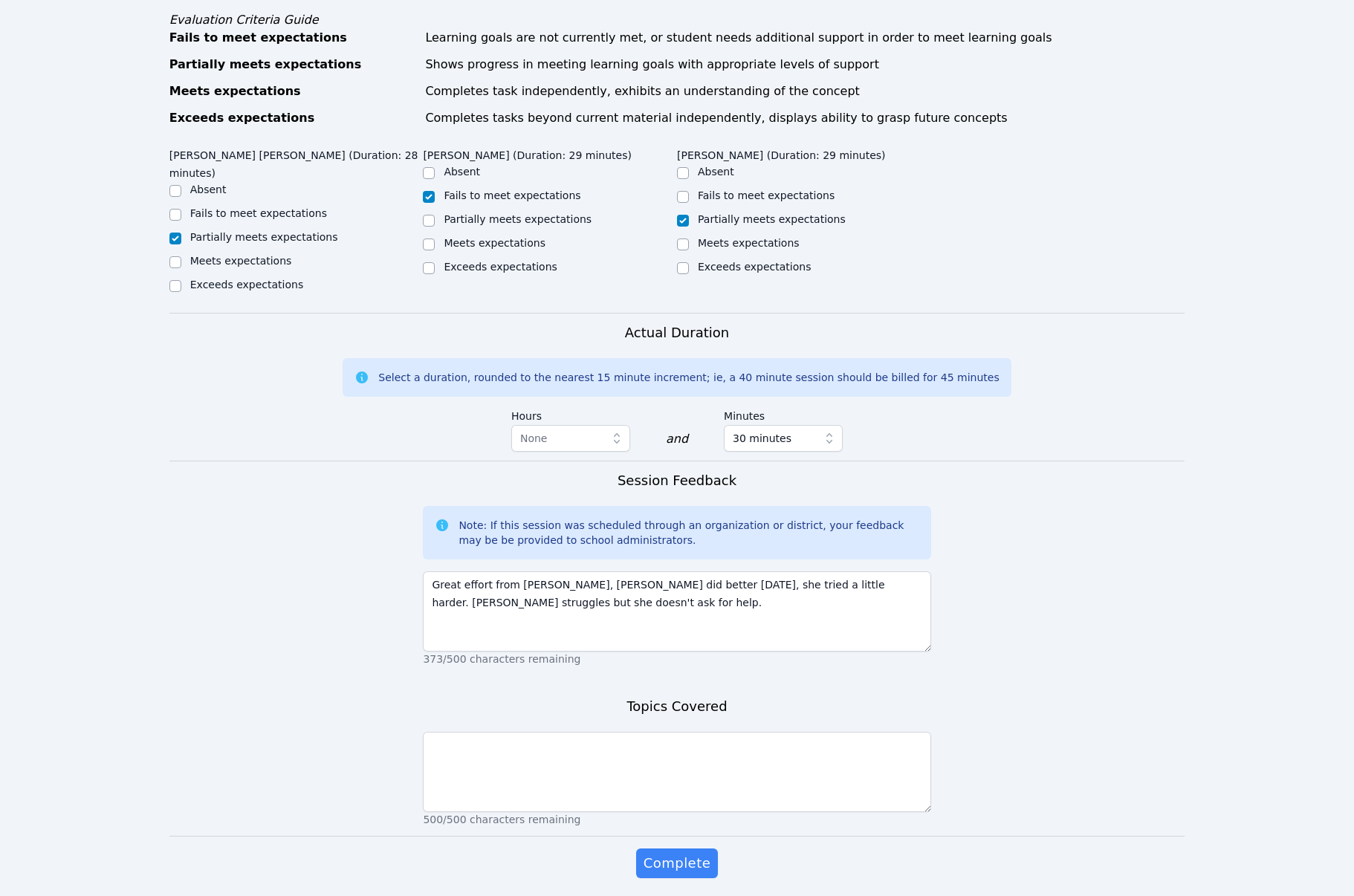
click at [774, 813] on p "500/500 characters remaining" at bounding box center [676, 819] width 507 height 14
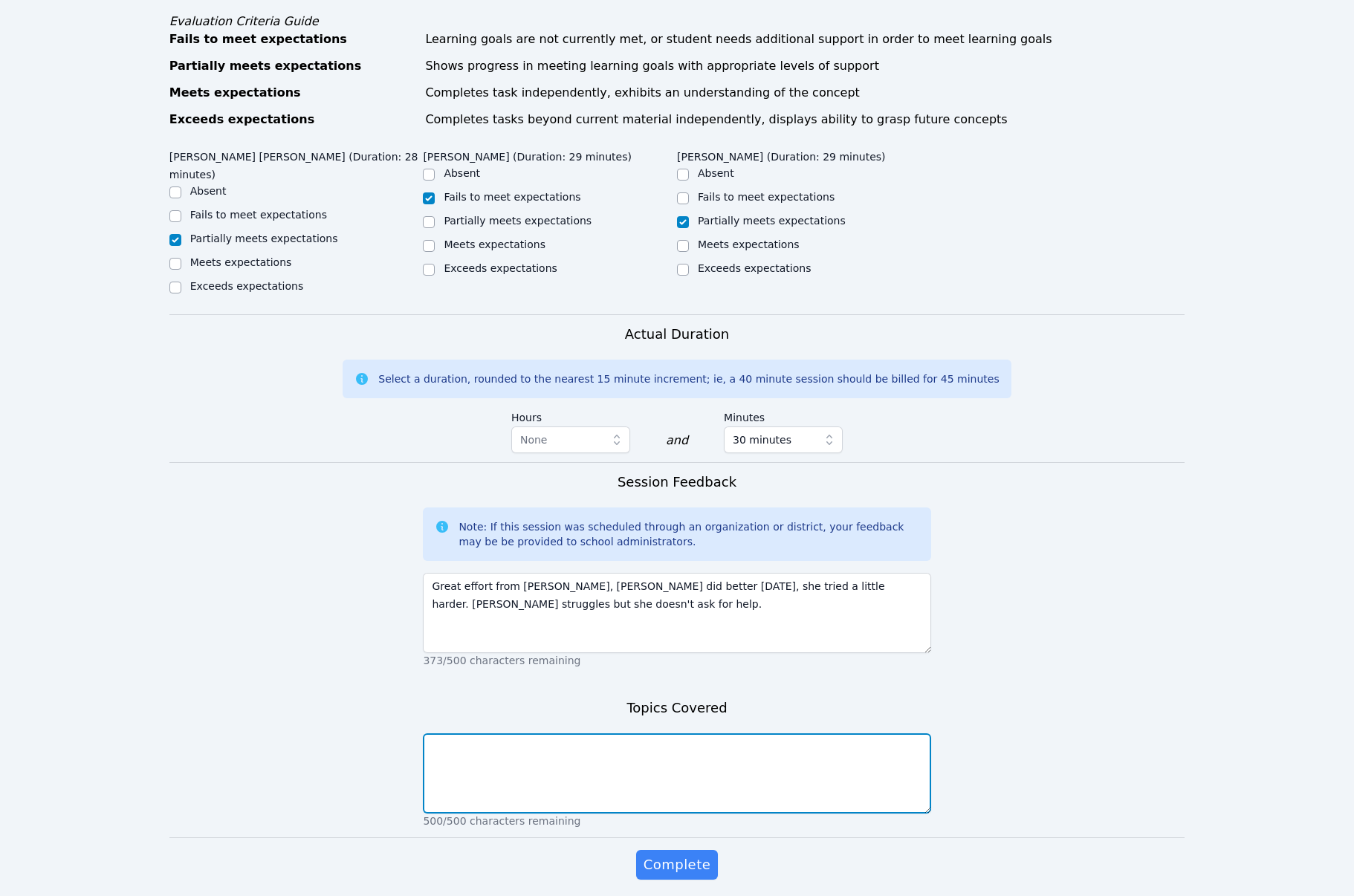
click at [712, 734] on textarea at bounding box center [676, 774] width 507 height 80
type textarea "Area of polygons"
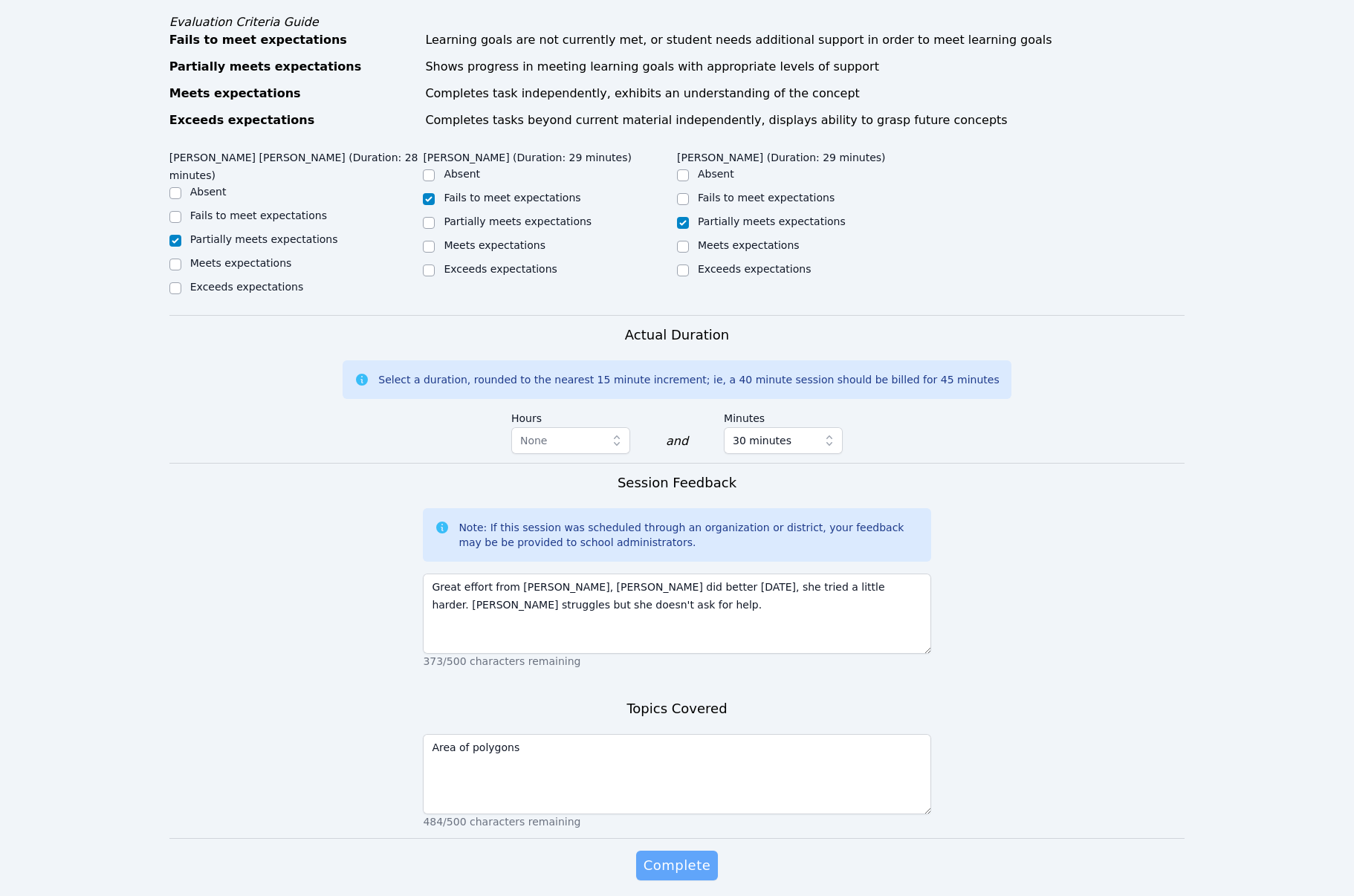
click at [666, 855] on span "Complete" at bounding box center [677, 865] width 67 height 20
click at [686, 855] on span "Complete" at bounding box center [677, 865] width 67 height 20
click at [681, 855] on span "Complete" at bounding box center [677, 865] width 67 height 20
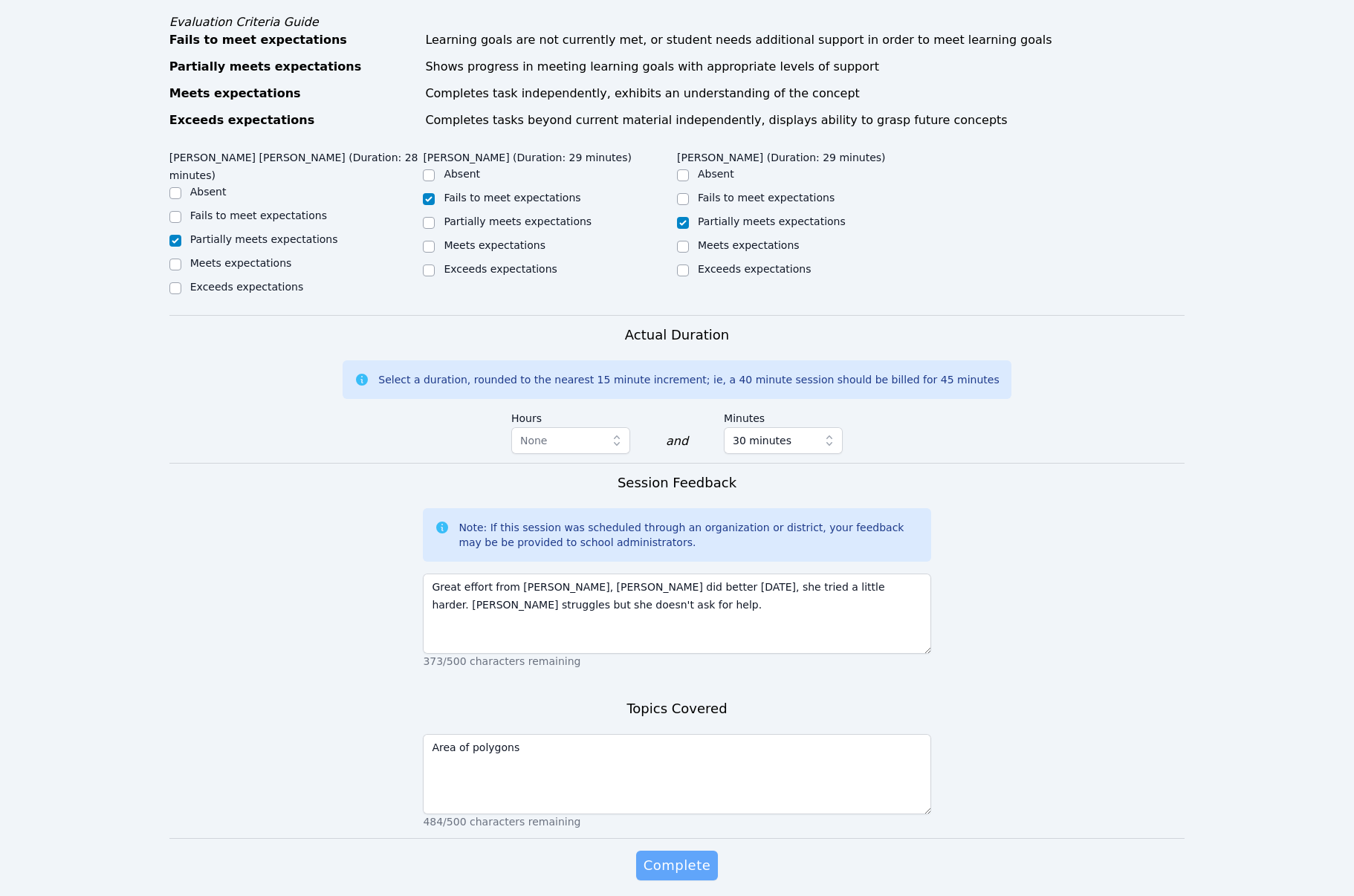
click at [681, 855] on span "Complete" at bounding box center [677, 865] width 67 height 20
click at [684, 855] on span "Complete" at bounding box center [677, 865] width 67 height 20
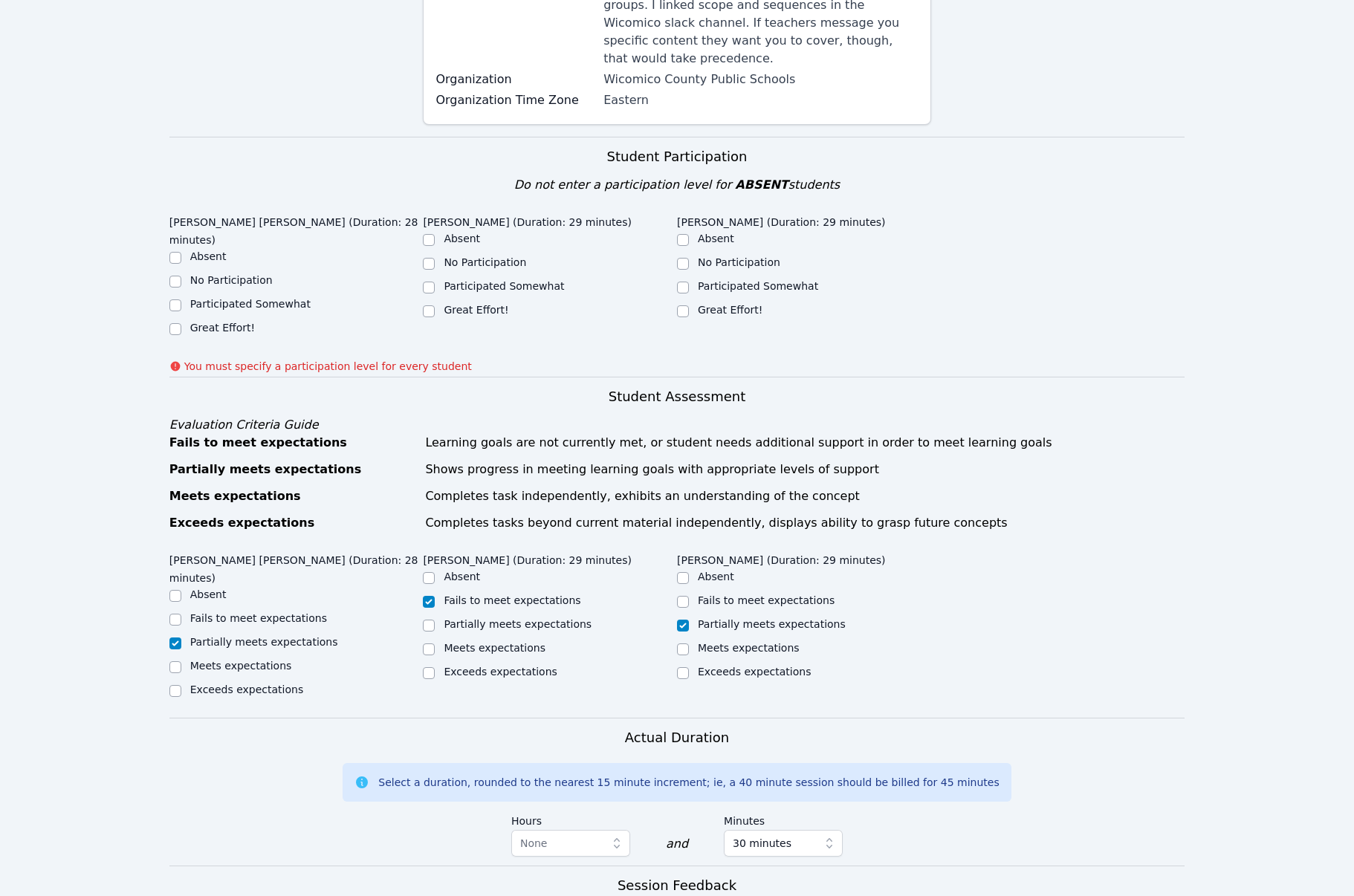
scroll to position [280, 0]
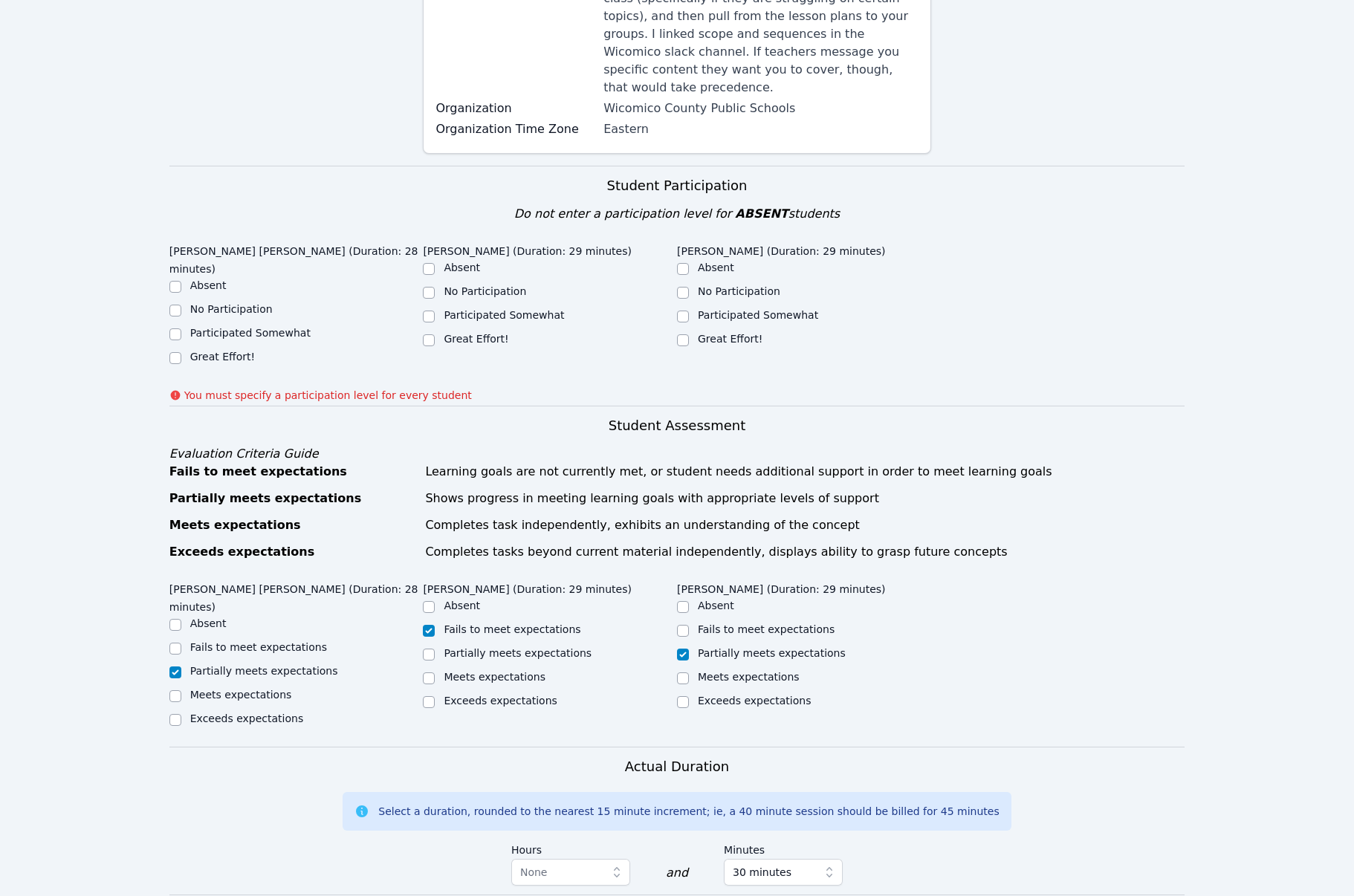
click at [228, 327] on label "Participated Somewhat" at bounding box center [251, 333] width 121 height 12
click at [181, 328] on input "Participated Somewhat" at bounding box center [175, 334] width 12 height 12
checkbox input "true"
click at [486, 309] on label "Participated Somewhat" at bounding box center [504, 315] width 121 height 12
click at [434, 310] on input "Participated Somewhat" at bounding box center [428, 316] width 12 height 12
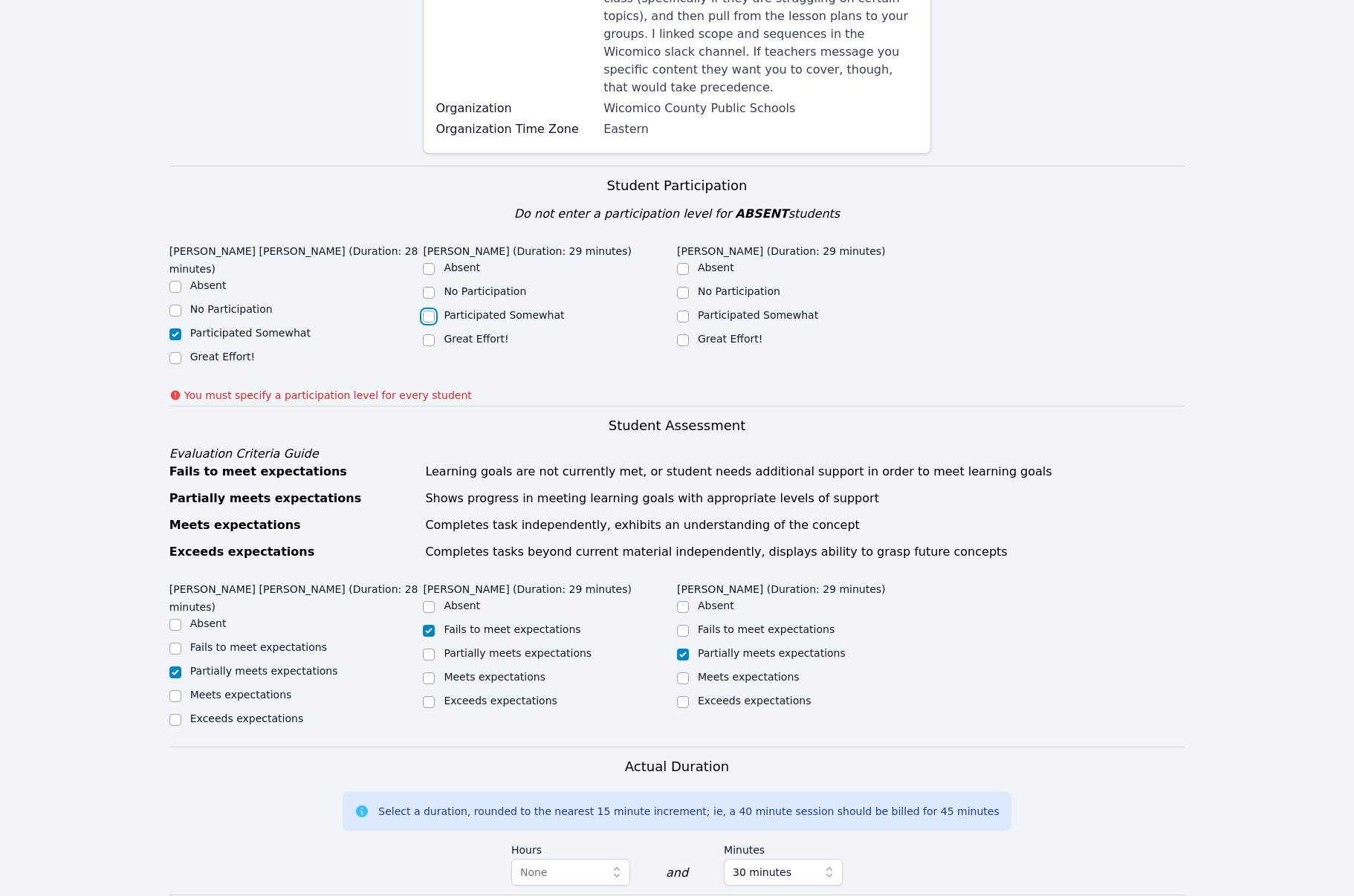
checkbox input "true"
click at [725, 333] on label "Great Effort!" at bounding box center [730, 339] width 65 height 12
click at [688, 334] on input "Great Effort!" at bounding box center [683, 340] width 12 height 12
checkbox input "true"
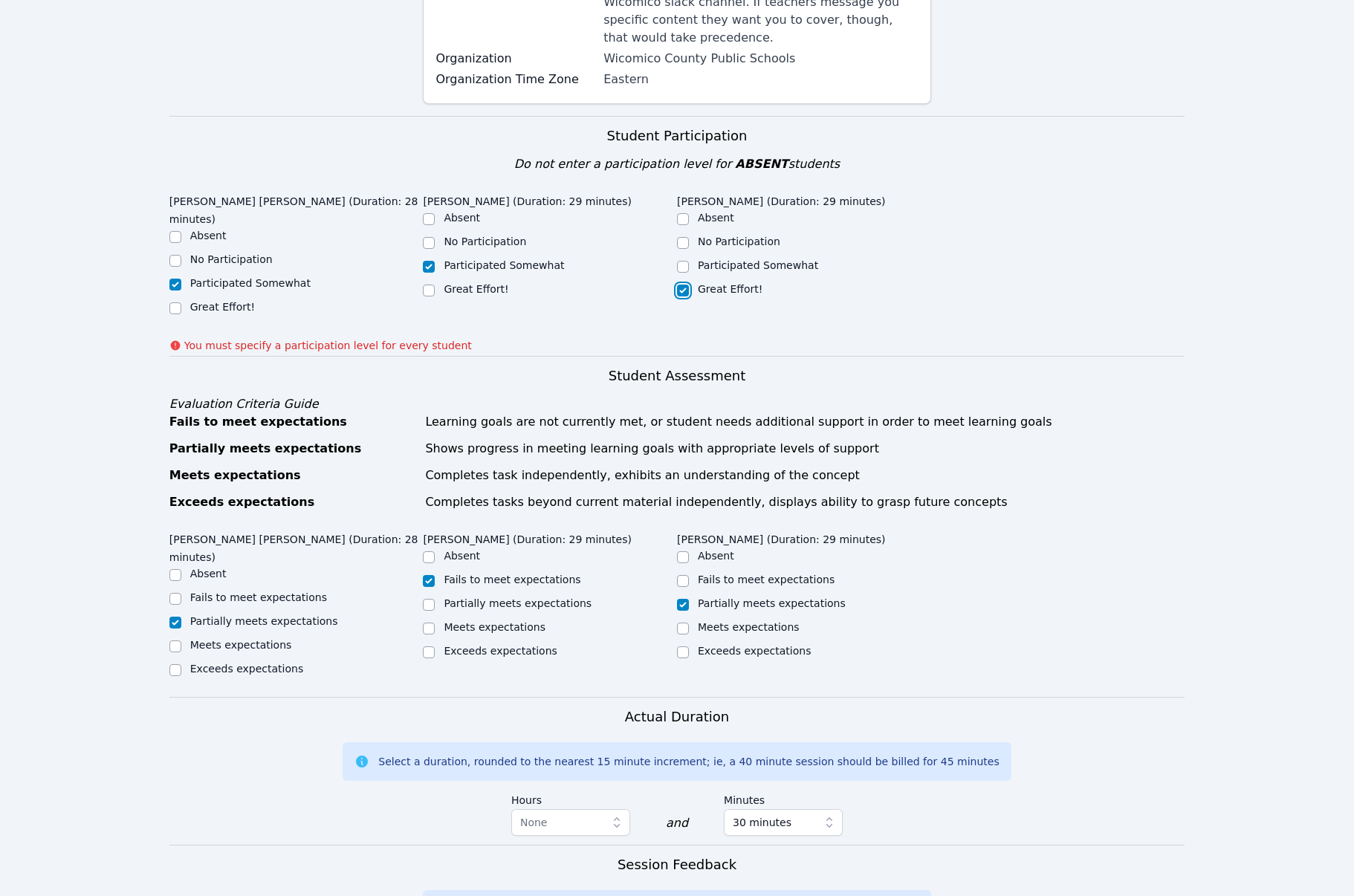
scroll to position [713, 0]
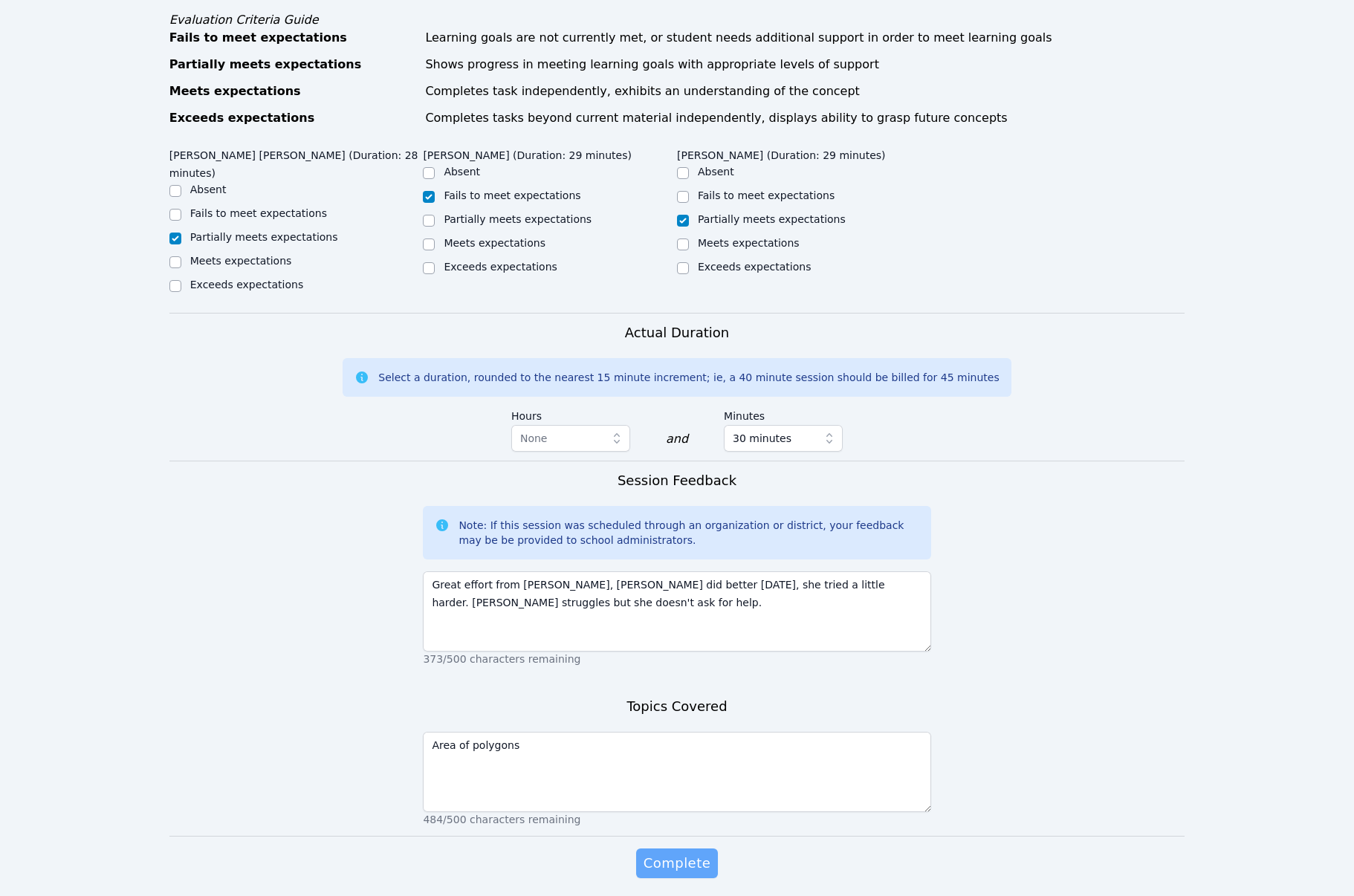
click at [677, 853] on span "Complete" at bounding box center [677, 864] width 67 height 20
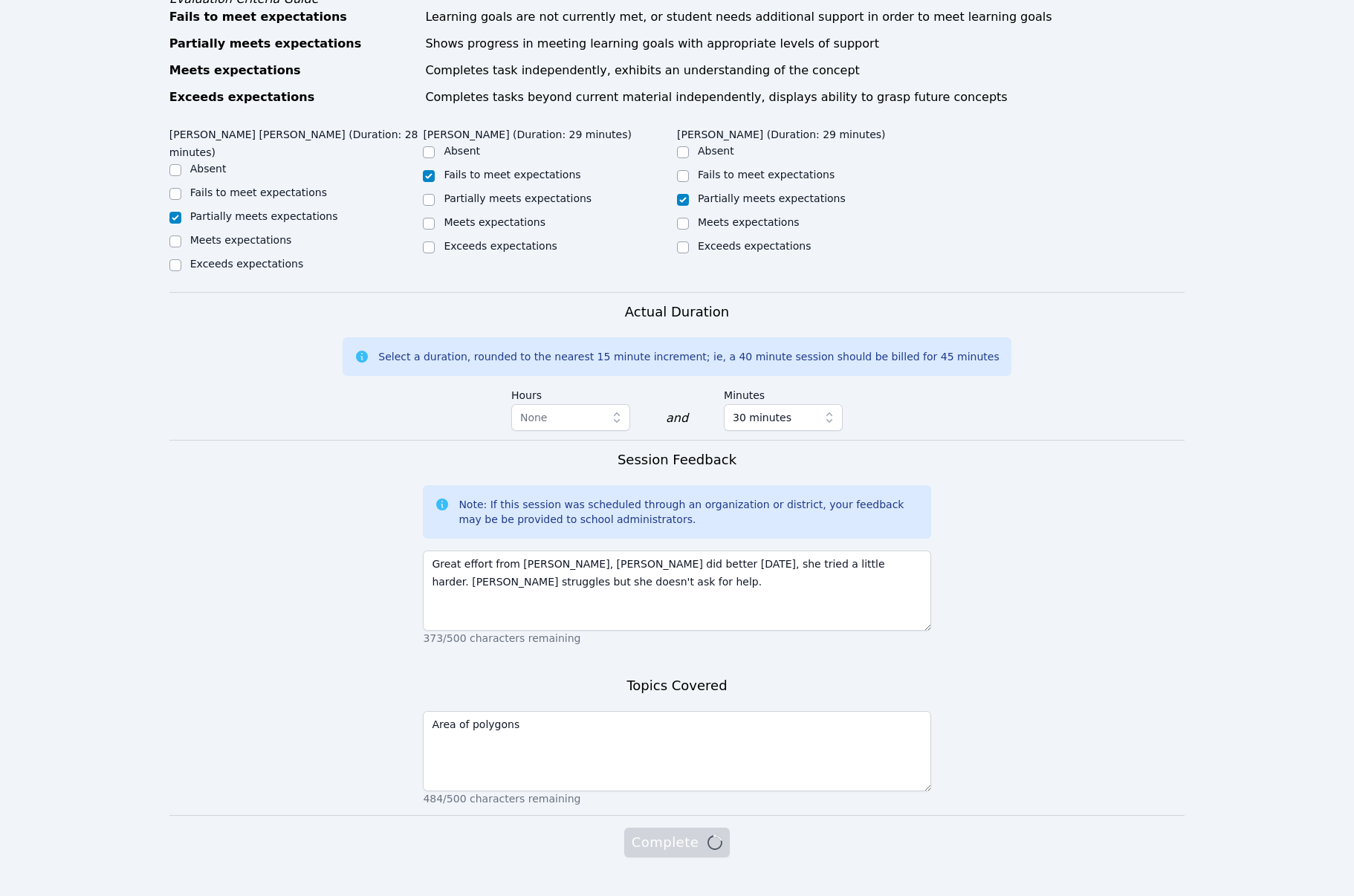
scroll to position [693, 0]
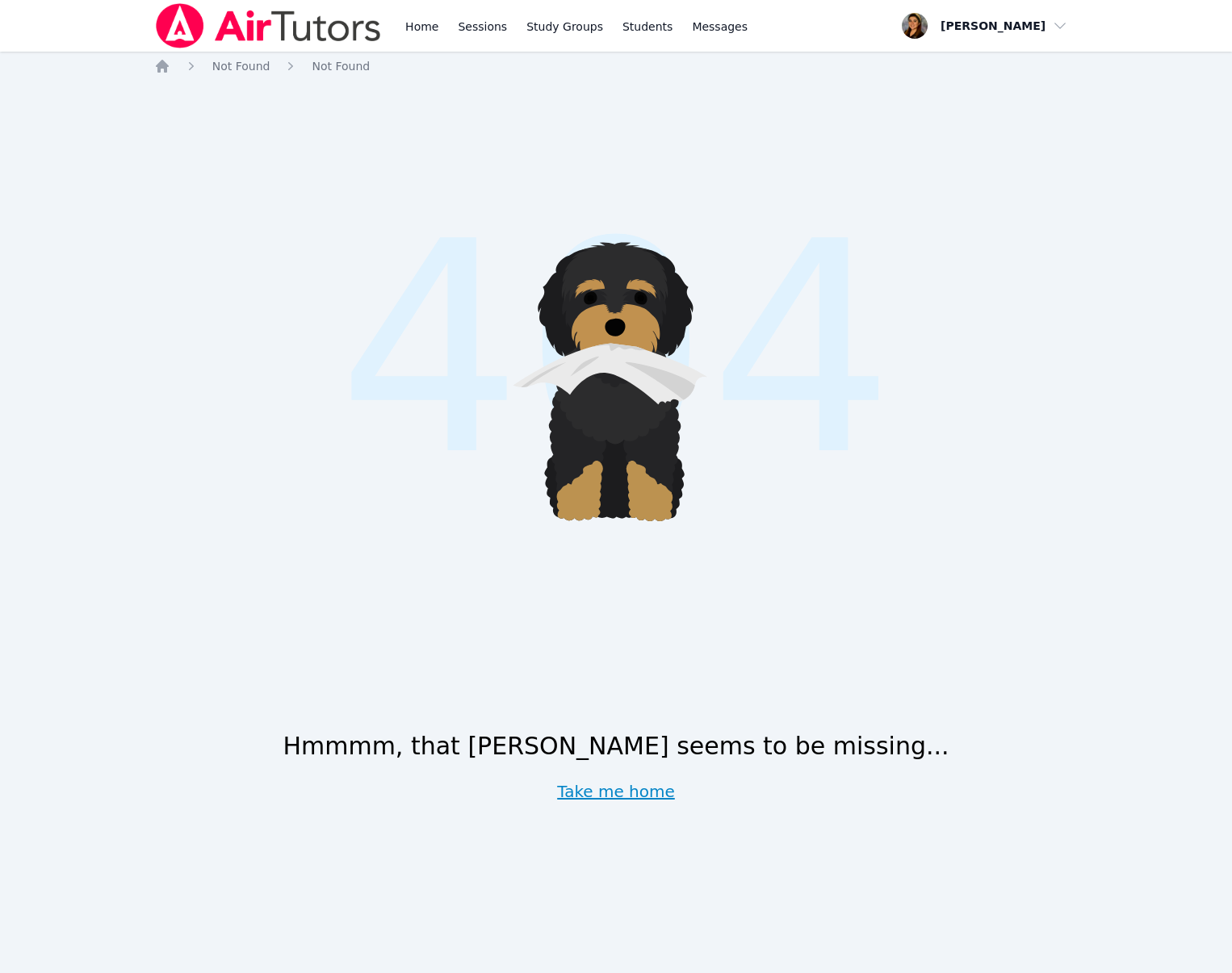
click at [643, 799] on link "Take me home" at bounding box center [616, 791] width 118 height 22
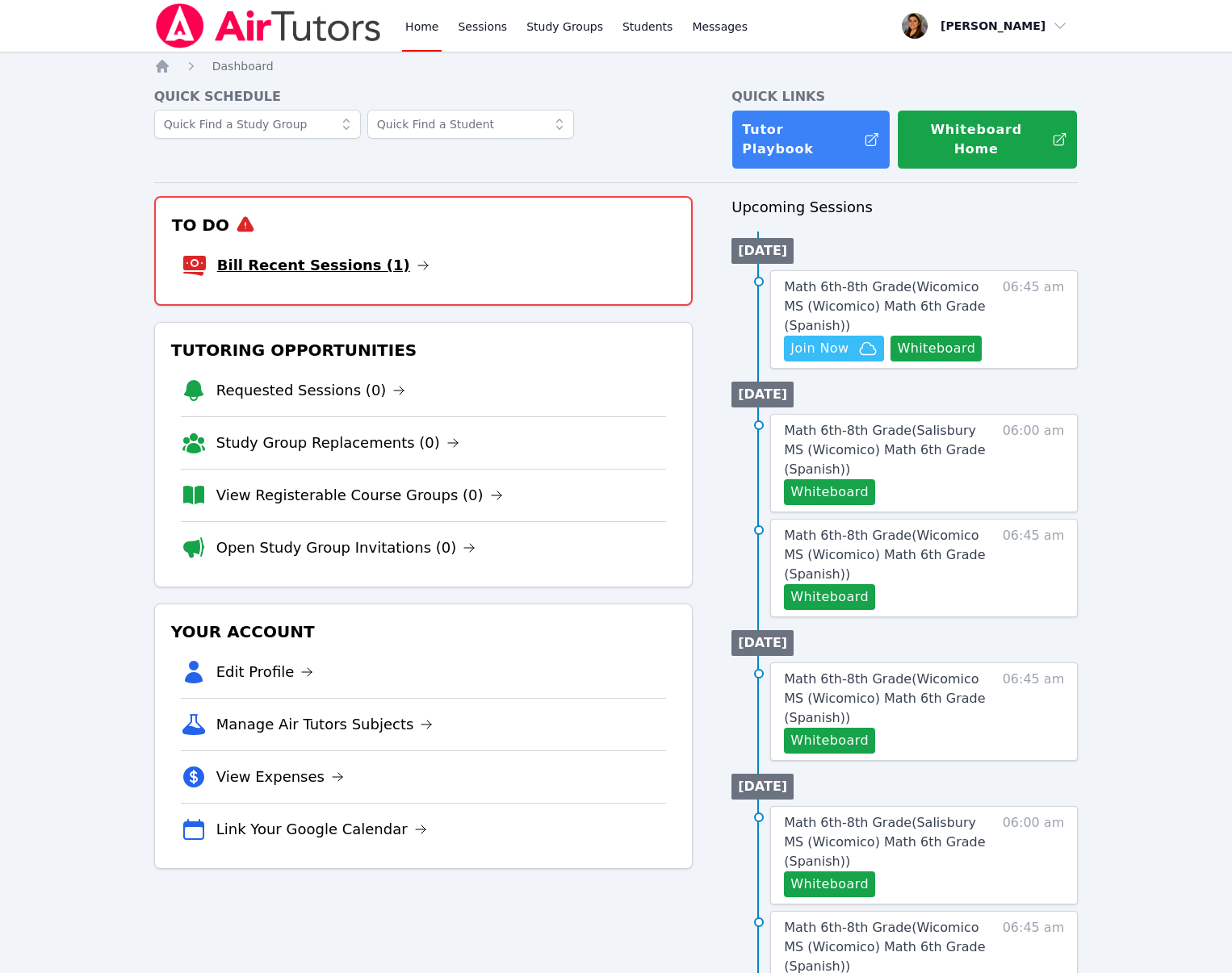
click at [326, 254] on link "Bill Recent Sessions (1)" at bounding box center [323, 265] width 212 height 22
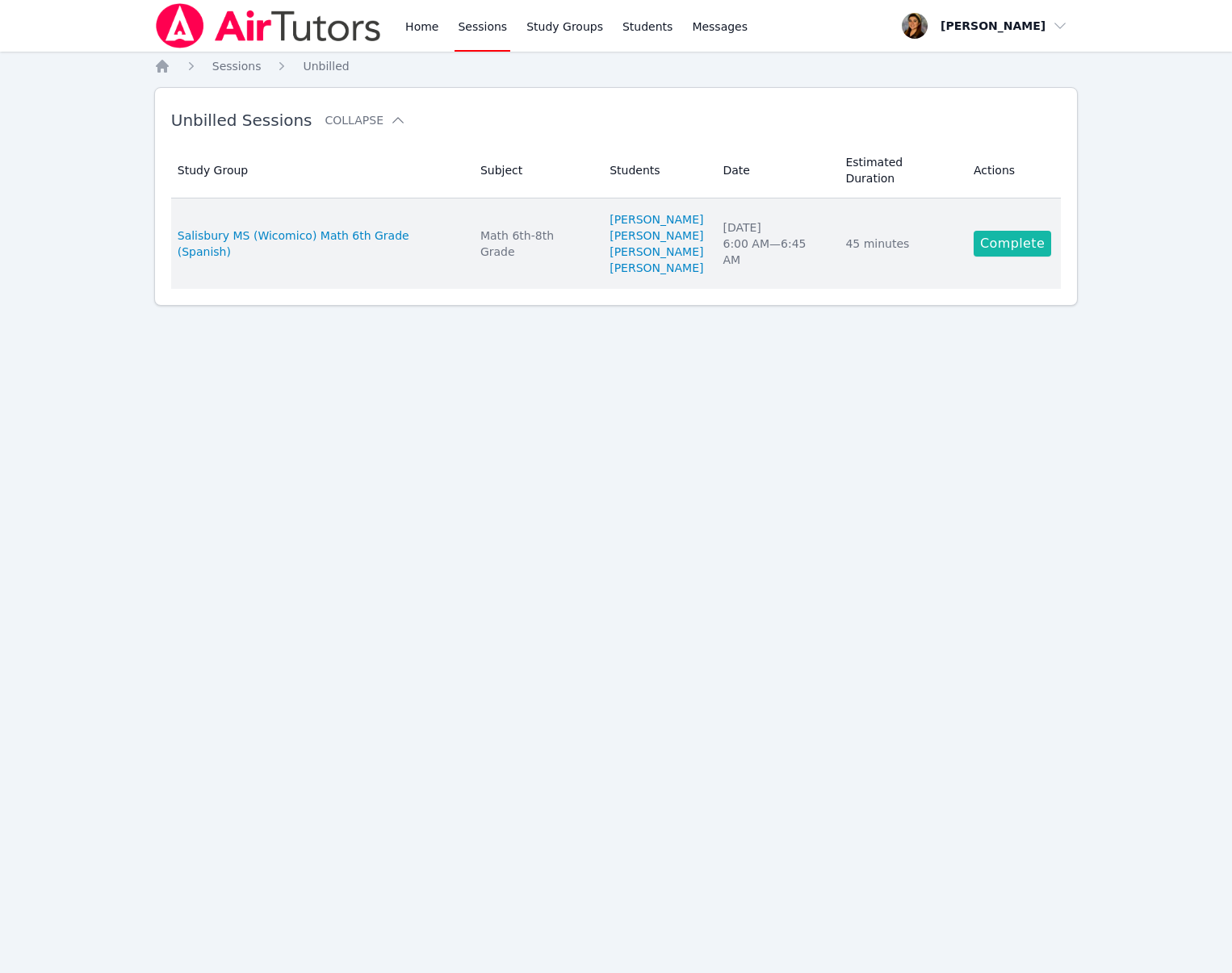
click at [1021, 252] on link "Complete" at bounding box center [1012, 244] width 78 height 26
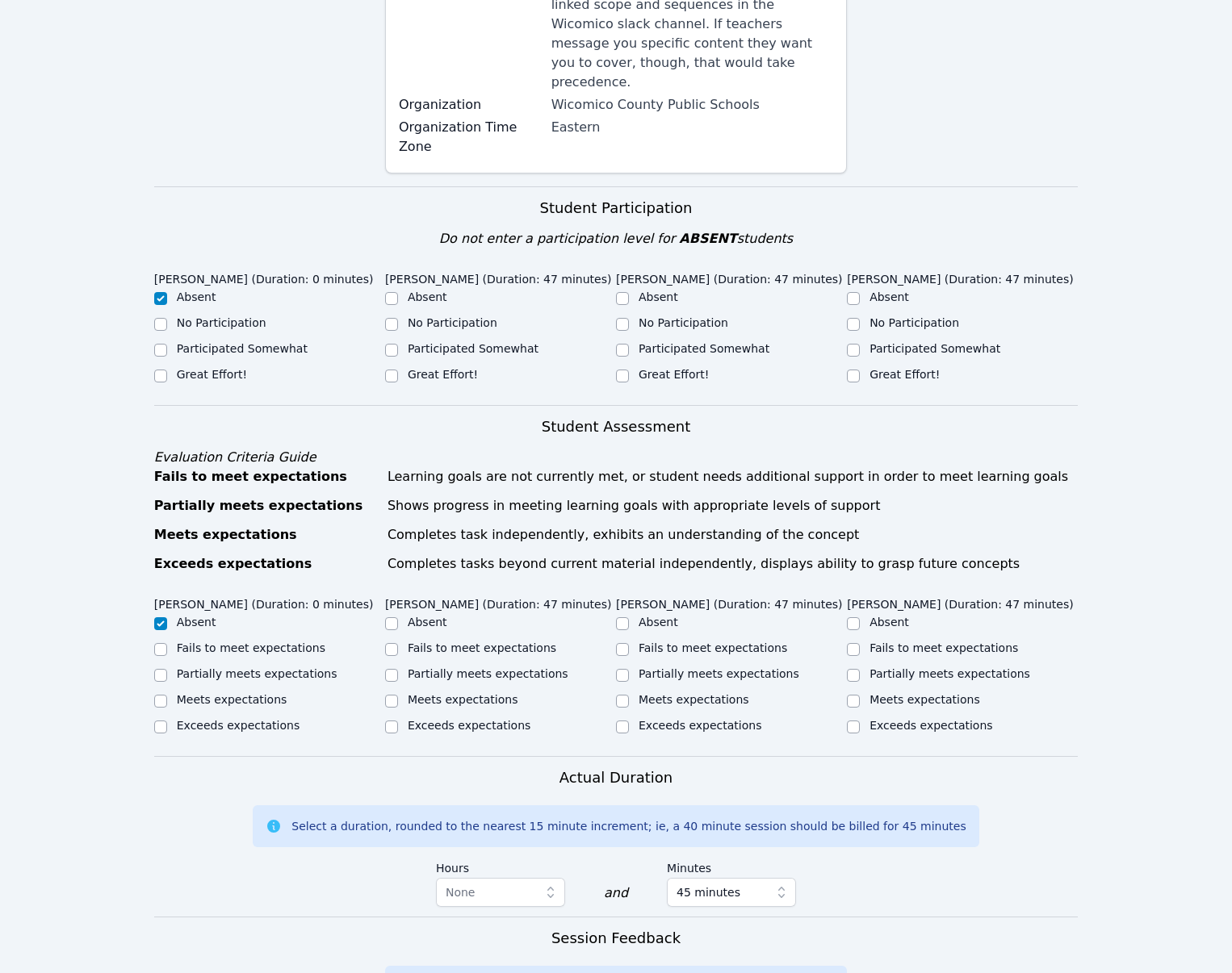
scroll to position [374, 0]
click at [428, 320] on ul "Absent No Participation Participated Somewhat Great Effort!" at bounding box center [501, 338] width 231 height 97
click at [427, 343] on label "Participated Somewhat" at bounding box center [474, 350] width 131 height 13
click at [398, 344] on input "Participated Somewhat" at bounding box center [392, 351] width 13 height 13
checkbox input "true"
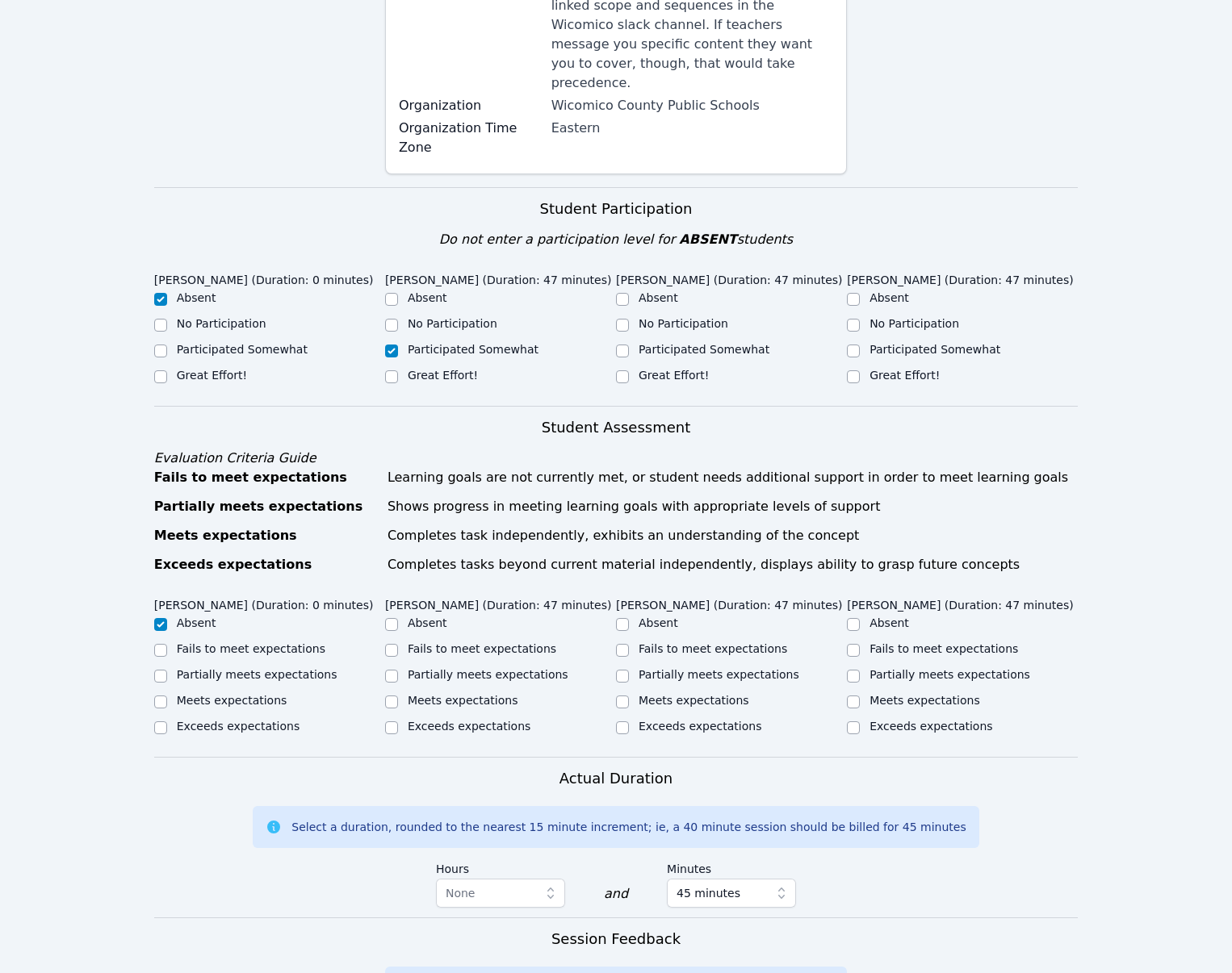
click at [682, 343] on label "Participated Somewhat" at bounding box center [705, 350] width 131 height 13
click at [629, 344] on input "Participated Somewhat" at bounding box center [622, 351] width 13 height 13
checkbox input "true"
click at [899, 373] on label "Great Effort!" at bounding box center [905, 376] width 70 height 13
click at [860, 373] on input "Great Effort!" at bounding box center [853, 377] width 13 height 13
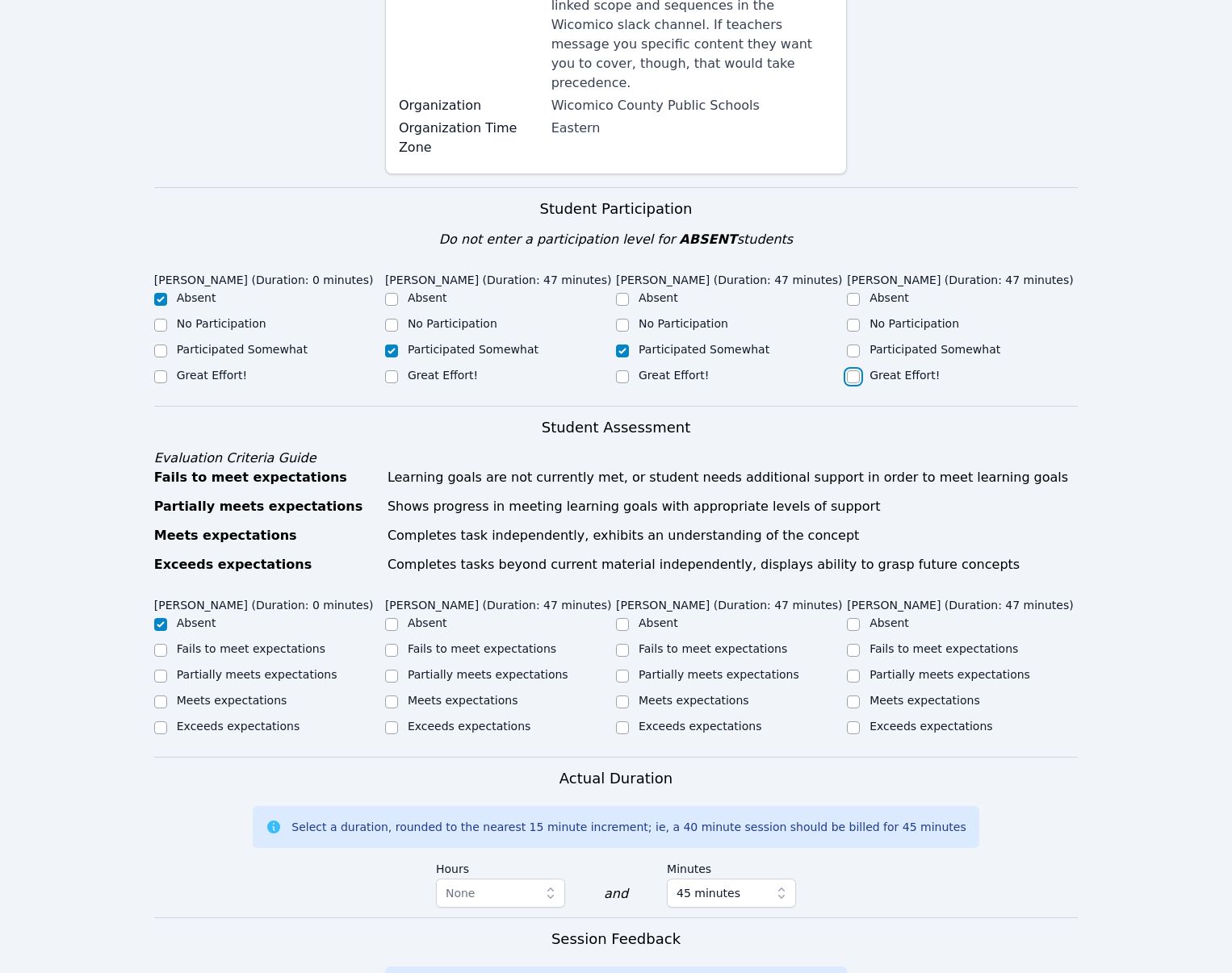
checkbox input "true"
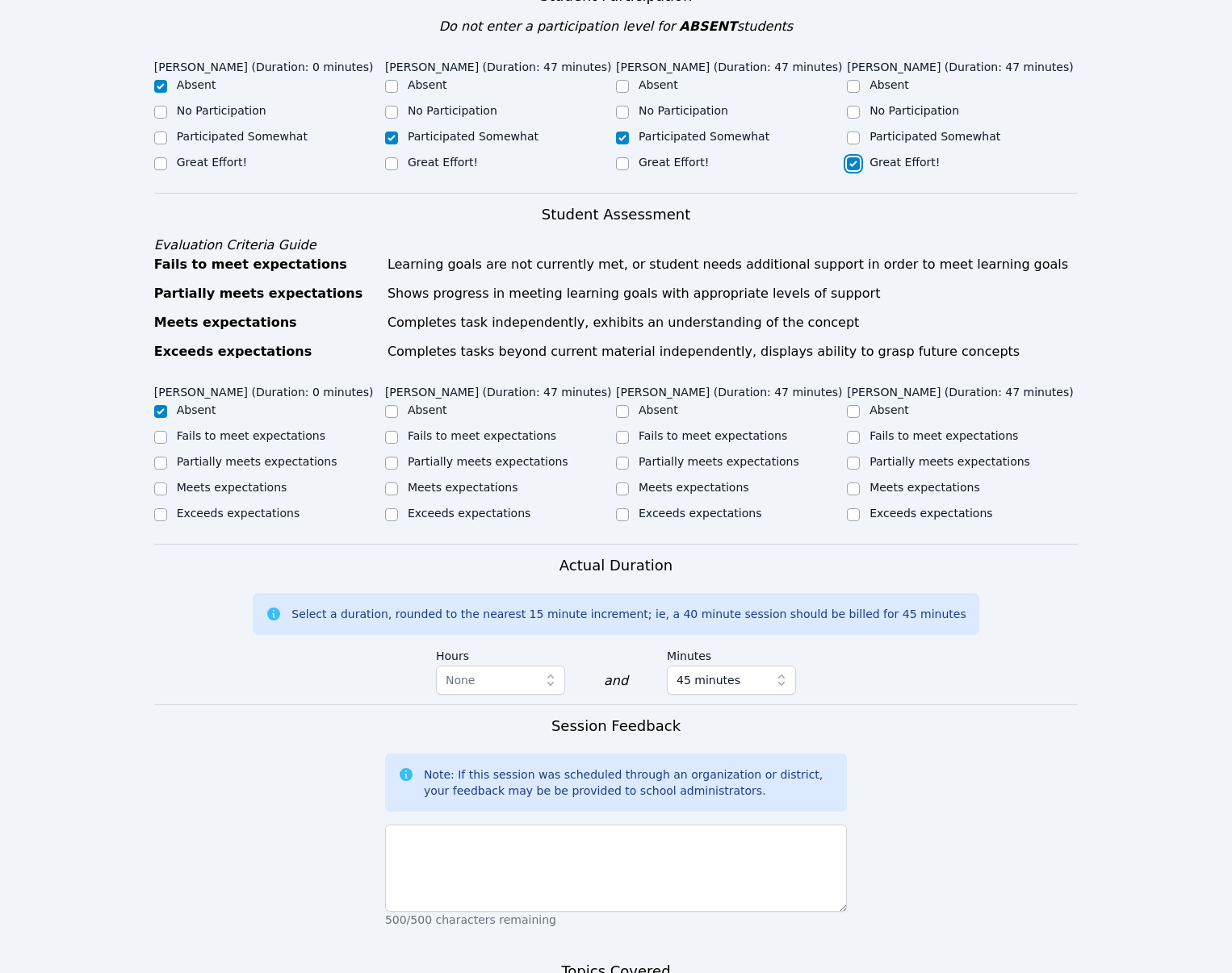
scroll to position [592, 0]
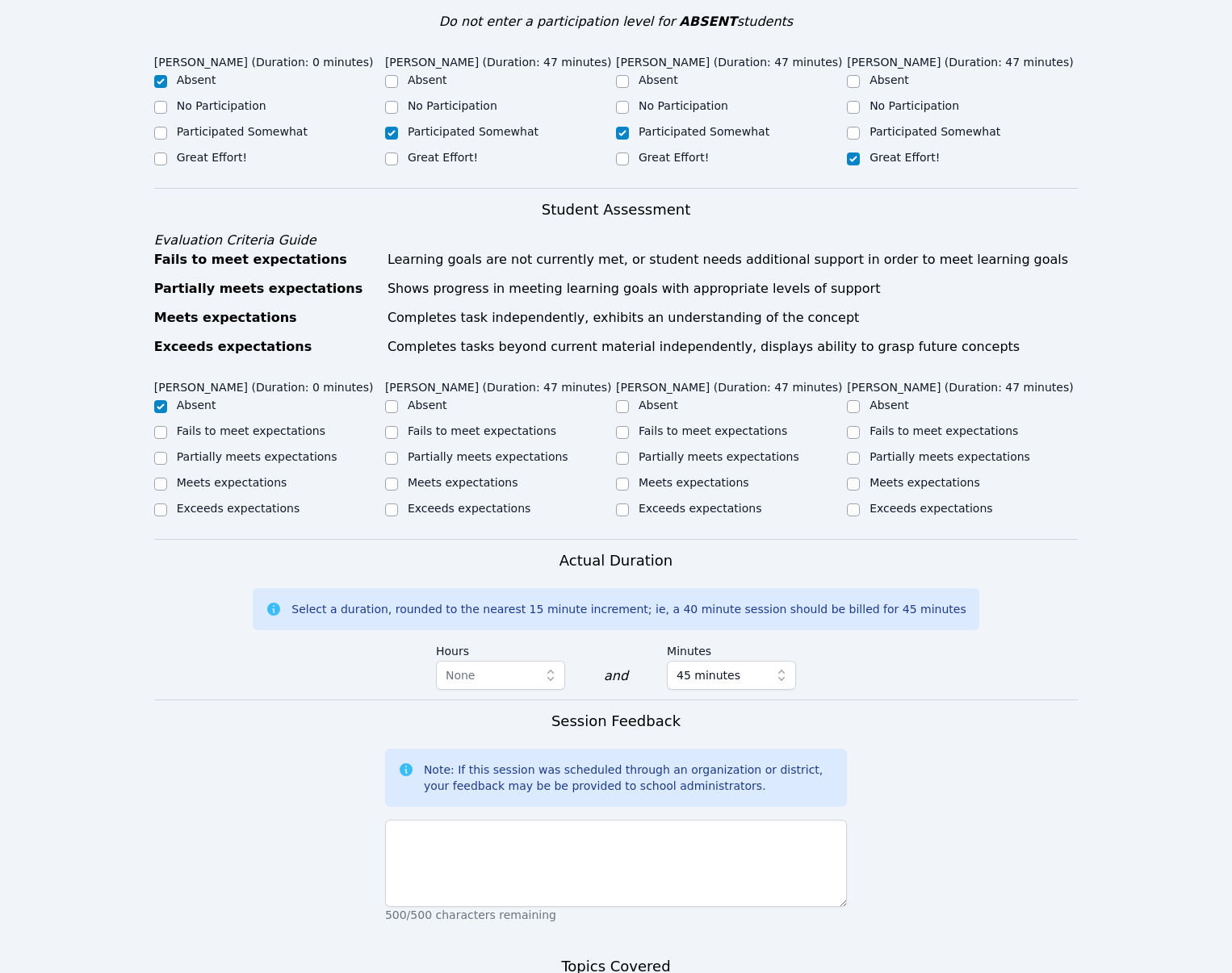
click at [446, 459] on label "Partially meets expectations" at bounding box center [489, 457] width 161 height 13
click at [398, 459] on input "Partially meets expectations" at bounding box center [392, 459] width 13 height 13
checkbox input "true"
click at [670, 457] on label "Partially meets expectations" at bounding box center [719, 457] width 161 height 13
click at [629, 457] on input "Partially meets expectations" at bounding box center [622, 459] width 13 height 13
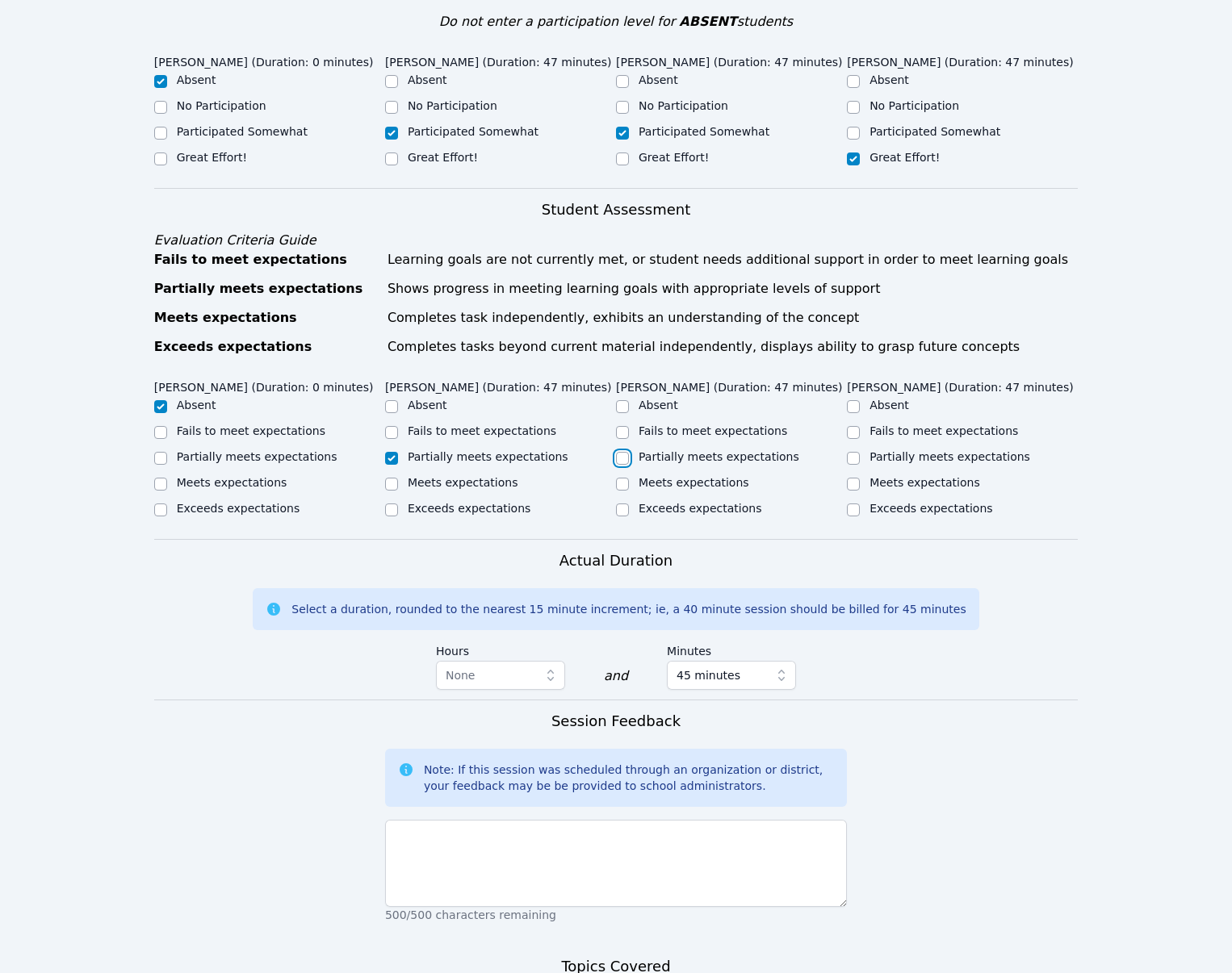
checkbox input "true"
drag, startPoint x: 890, startPoint y: 504, endPoint x: 914, endPoint y: 541, distance: 44.1
click at [890, 489] on label "Meets expectations" at bounding box center [925, 483] width 111 height 13
click at [860, 491] on input "Meets expectations" at bounding box center [853, 485] width 13 height 13
checkbox input "true"
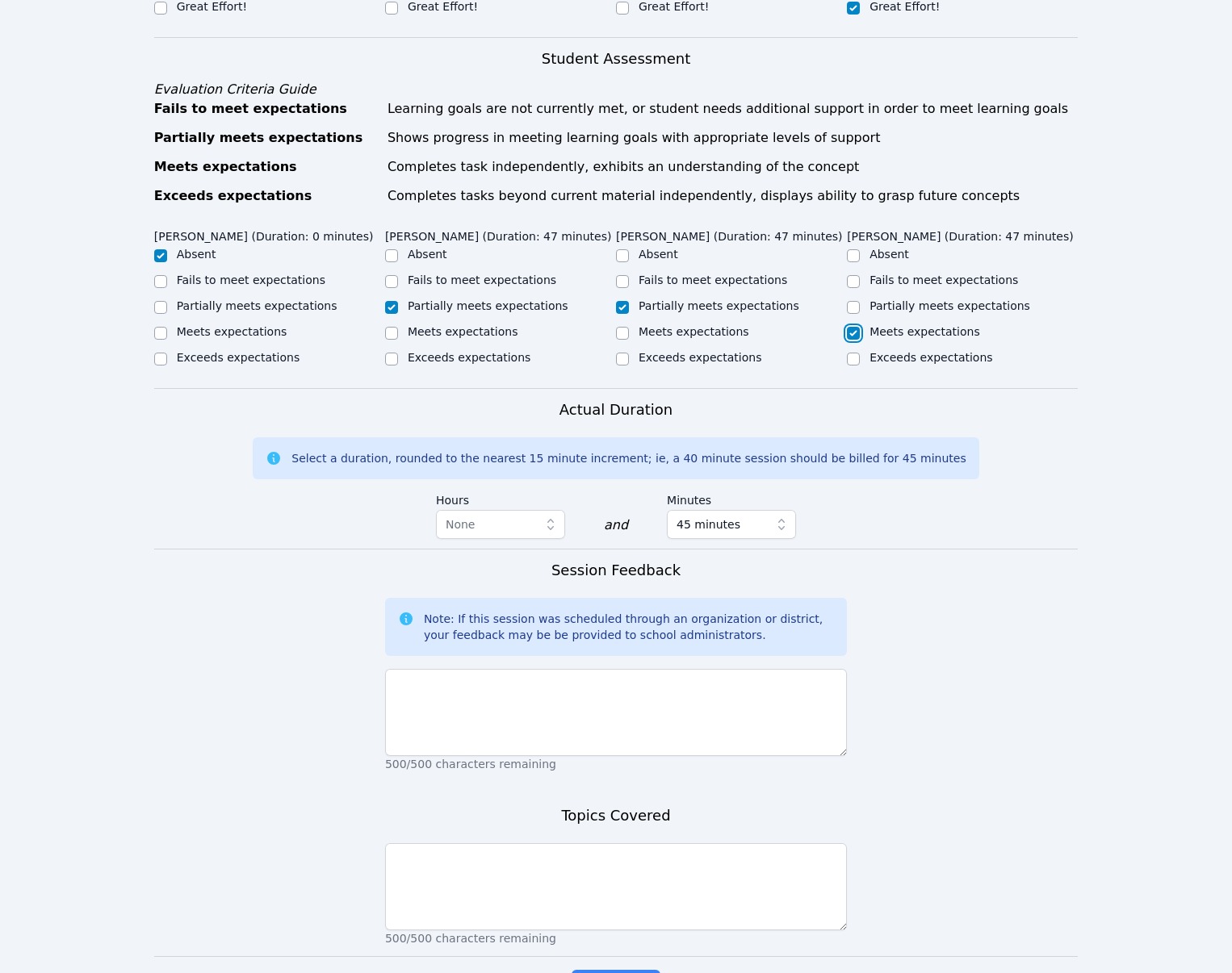
scroll to position [794, 0]
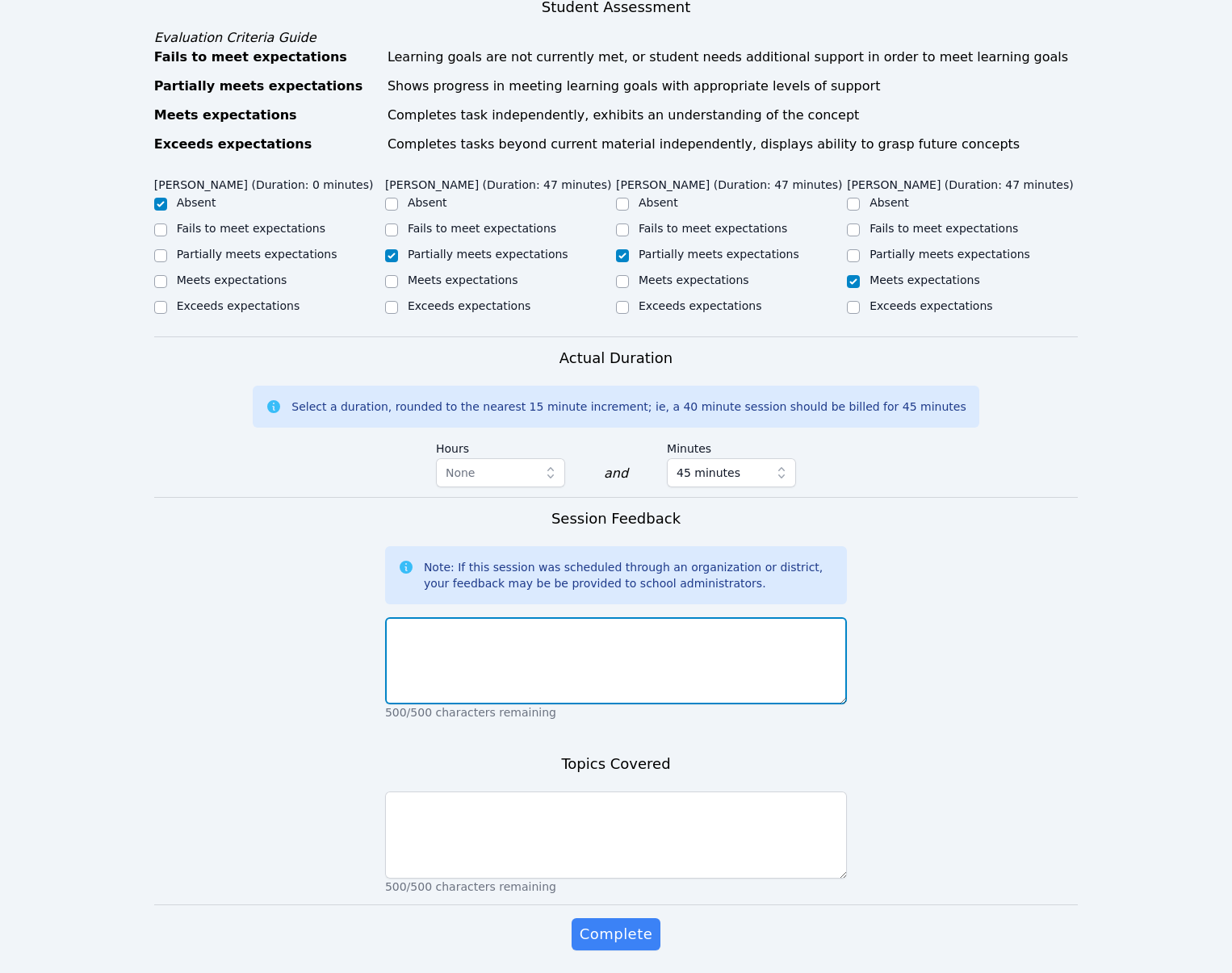
click at [742, 676] on textarea at bounding box center [616, 661] width 462 height 87
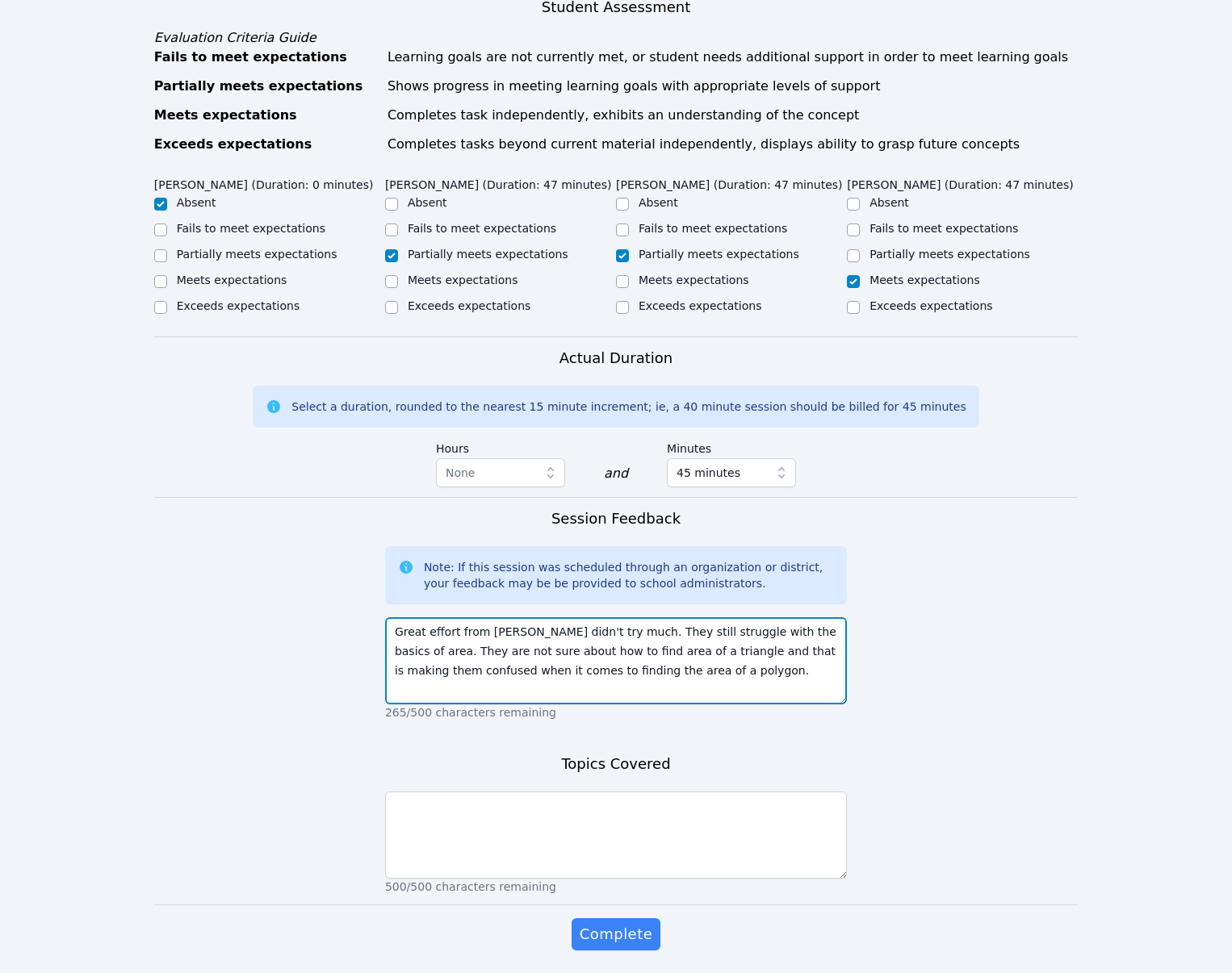
type textarea "Great effort from Christopher, Nicole didn't try much. They still struggle with…"
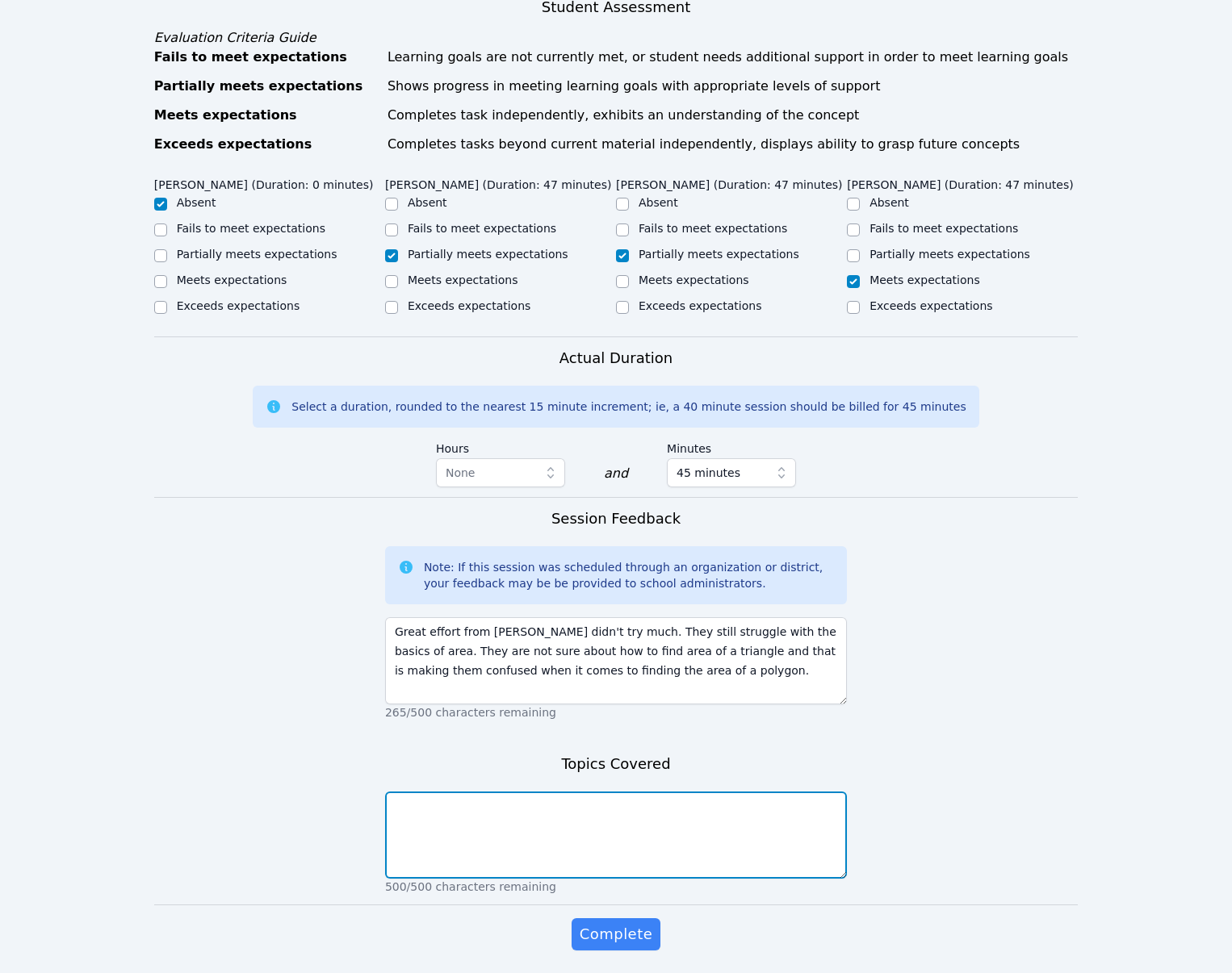
click at [703, 856] on textarea at bounding box center [616, 835] width 462 height 87
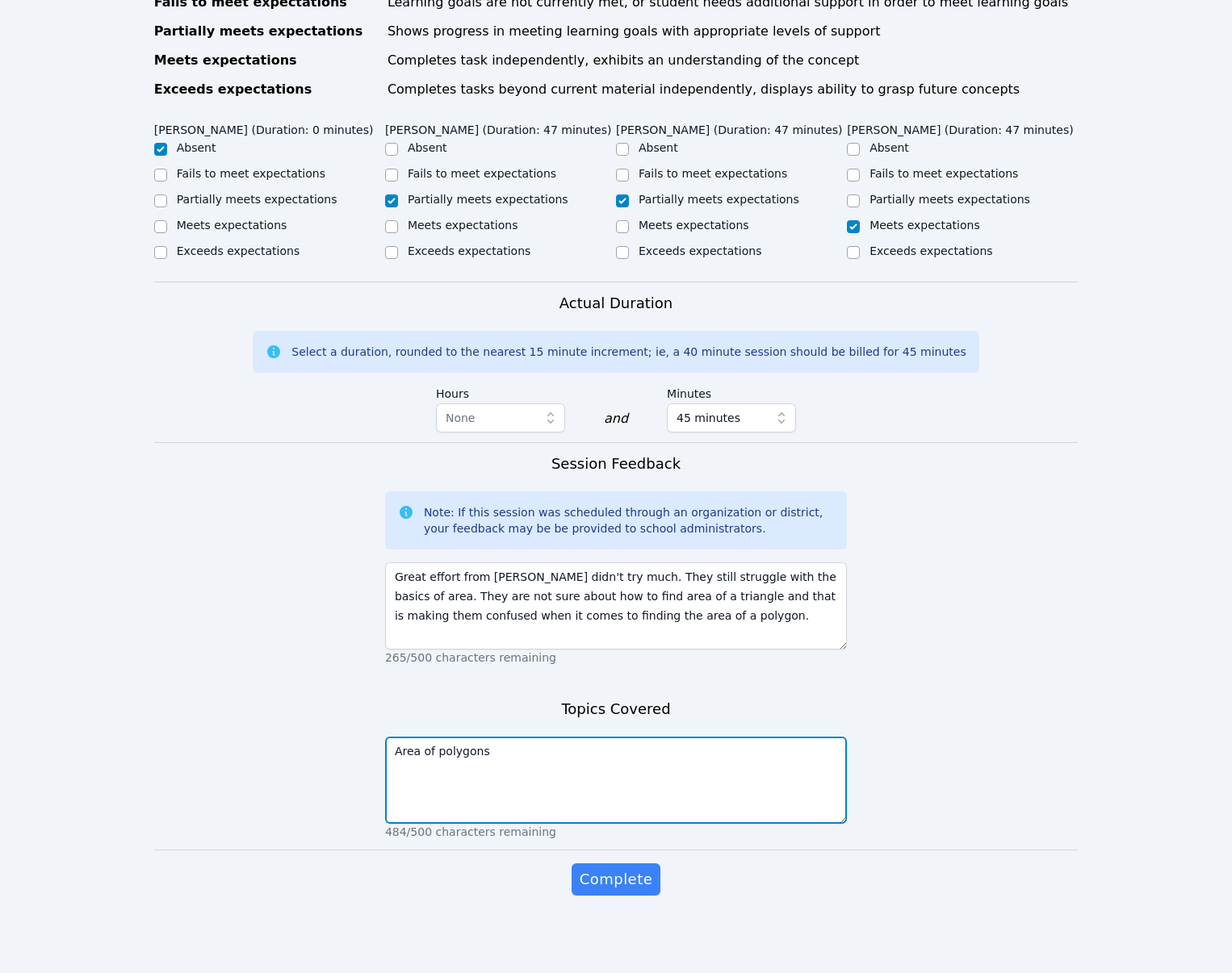
scroll to position [853, 0]
type textarea "Area of polygons"
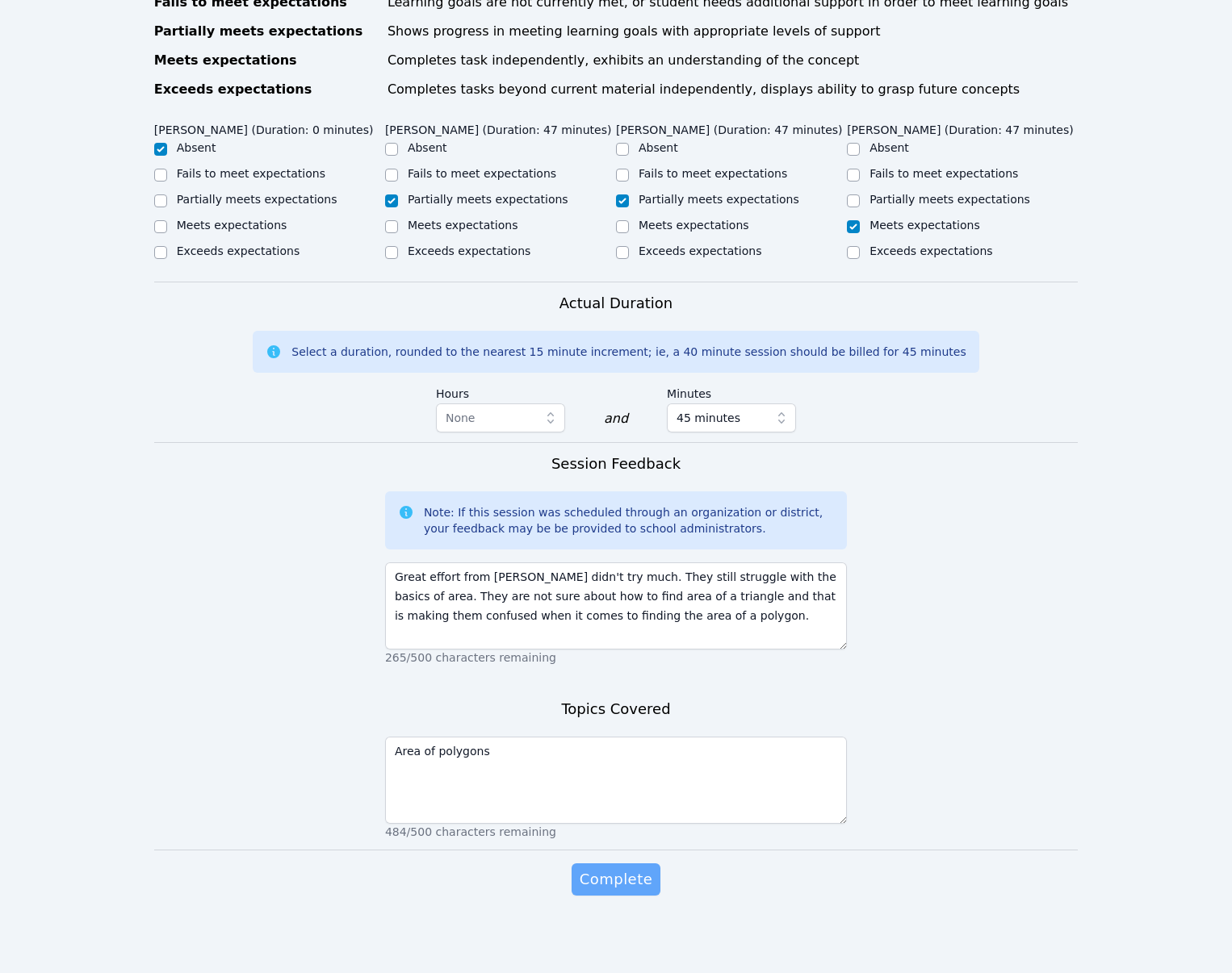
click at [634, 891] on span "Complete" at bounding box center [616, 880] width 73 height 22
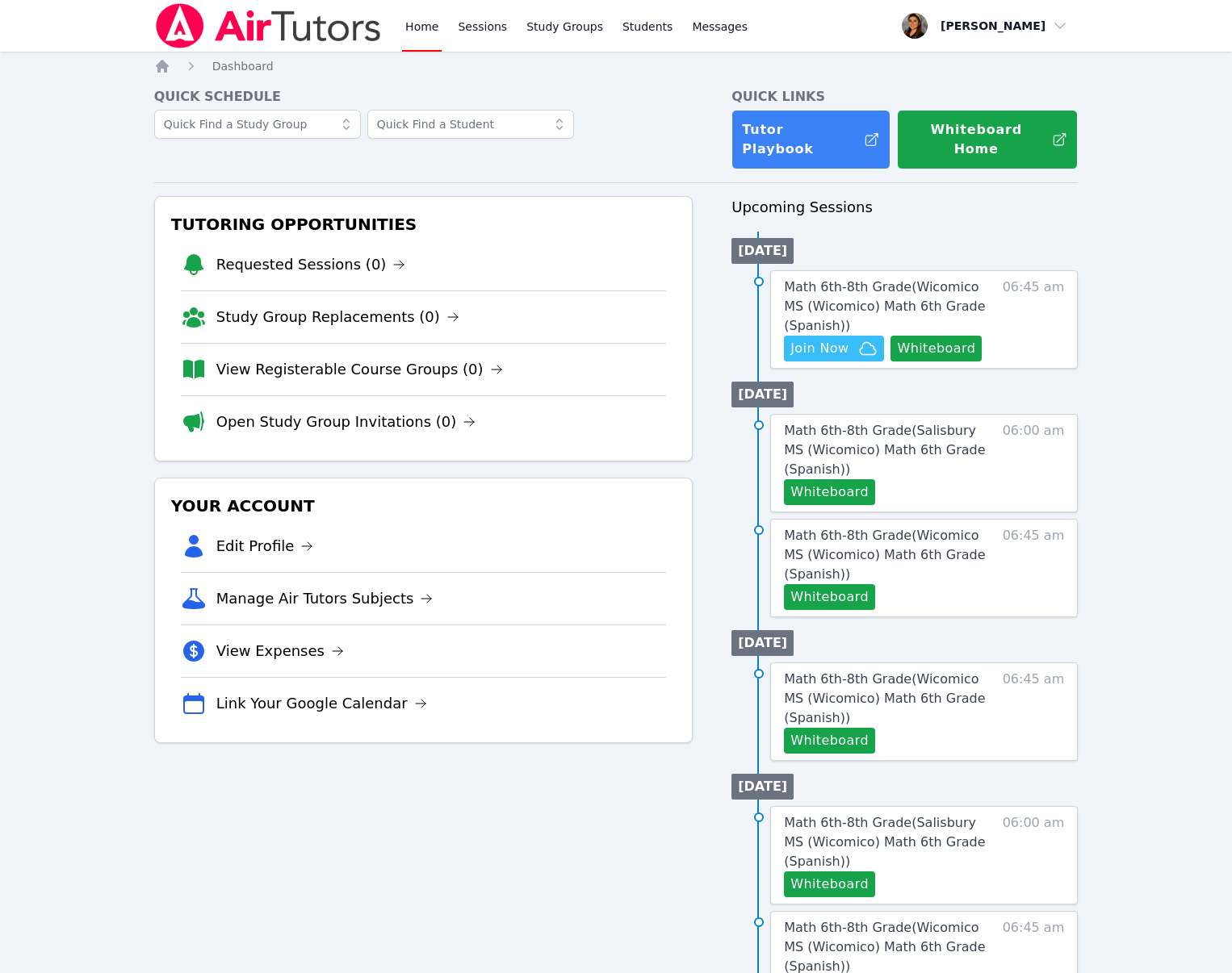
click at [279, 640] on link "View Expenses" at bounding box center [280, 651] width 127 height 22
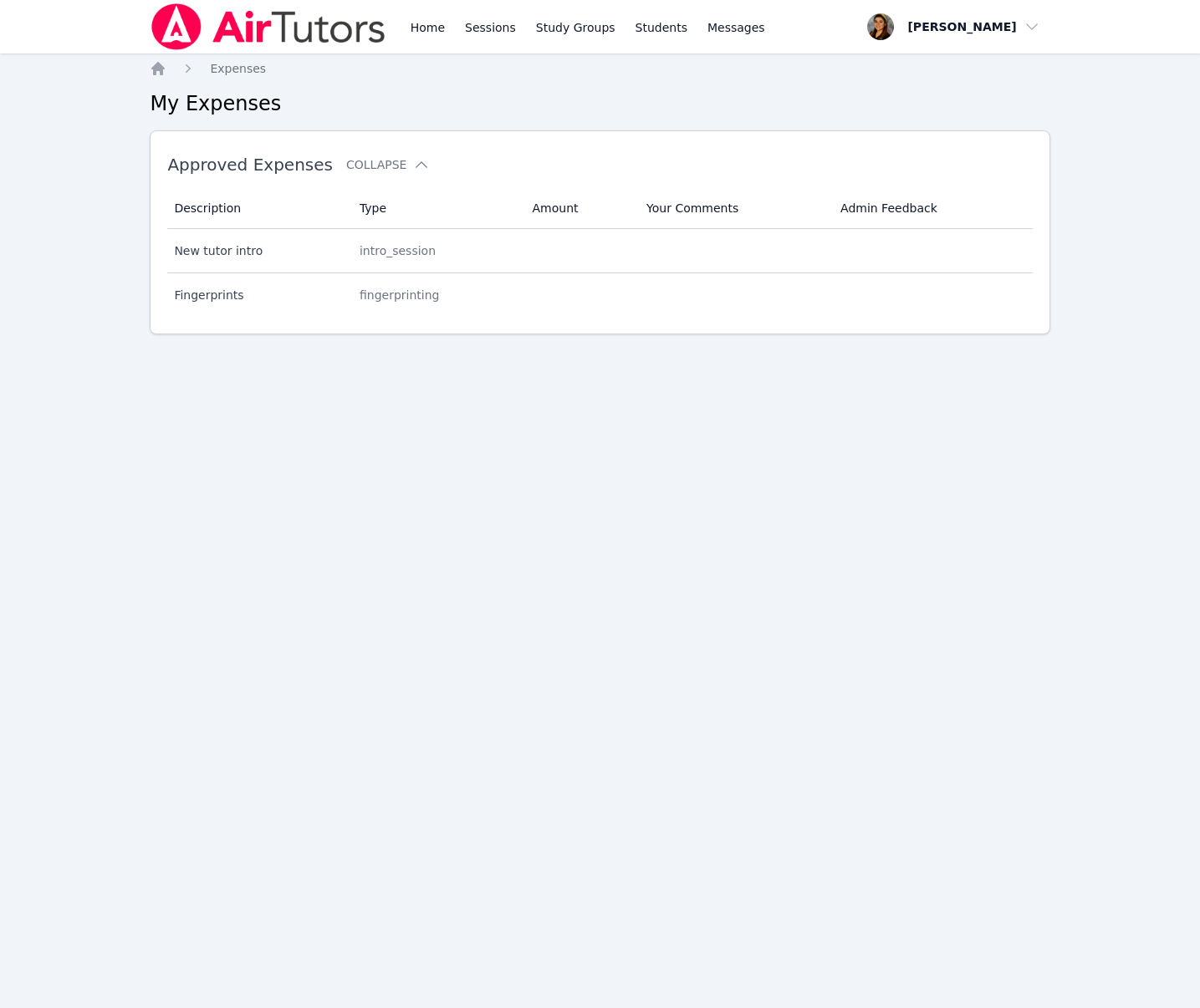
click at [482, 31] on link "Sessions" at bounding box center [491, 27] width 57 height 54
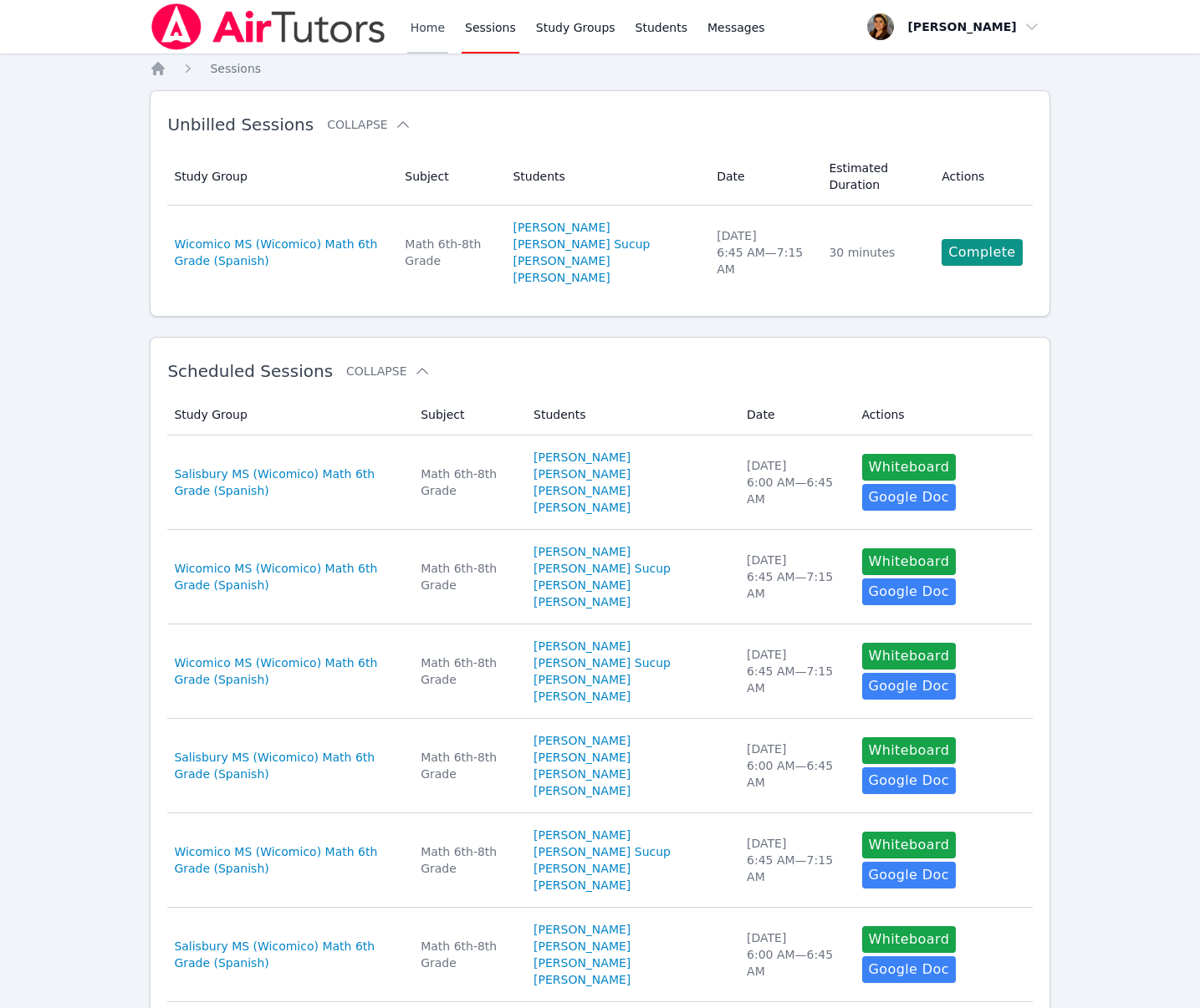
click at [415, 23] on link "Home" at bounding box center [427, 27] width 41 height 54
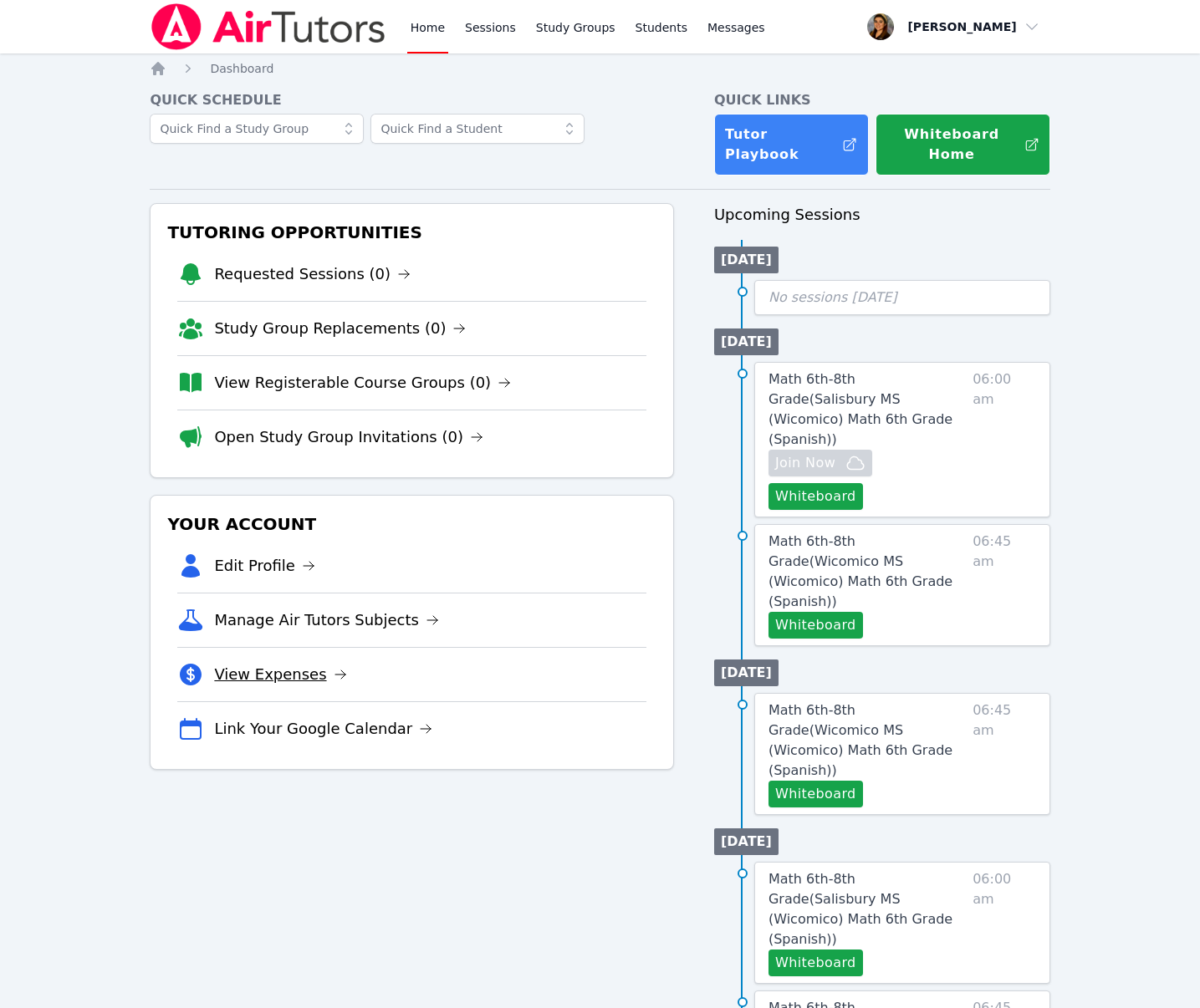
click at [242, 663] on link "View Expenses" at bounding box center [280, 674] width 132 height 23
